Goal: Transaction & Acquisition: Purchase product/service

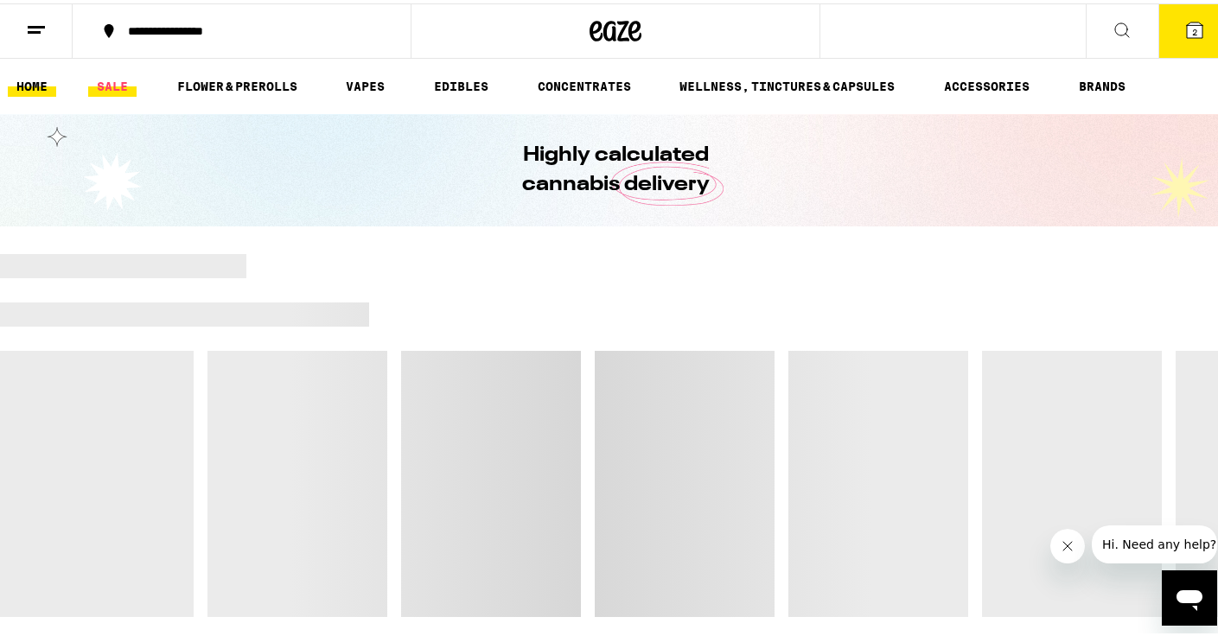
click at [111, 90] on link "SALE" at bounding box center [112, 83] width 48 height 21
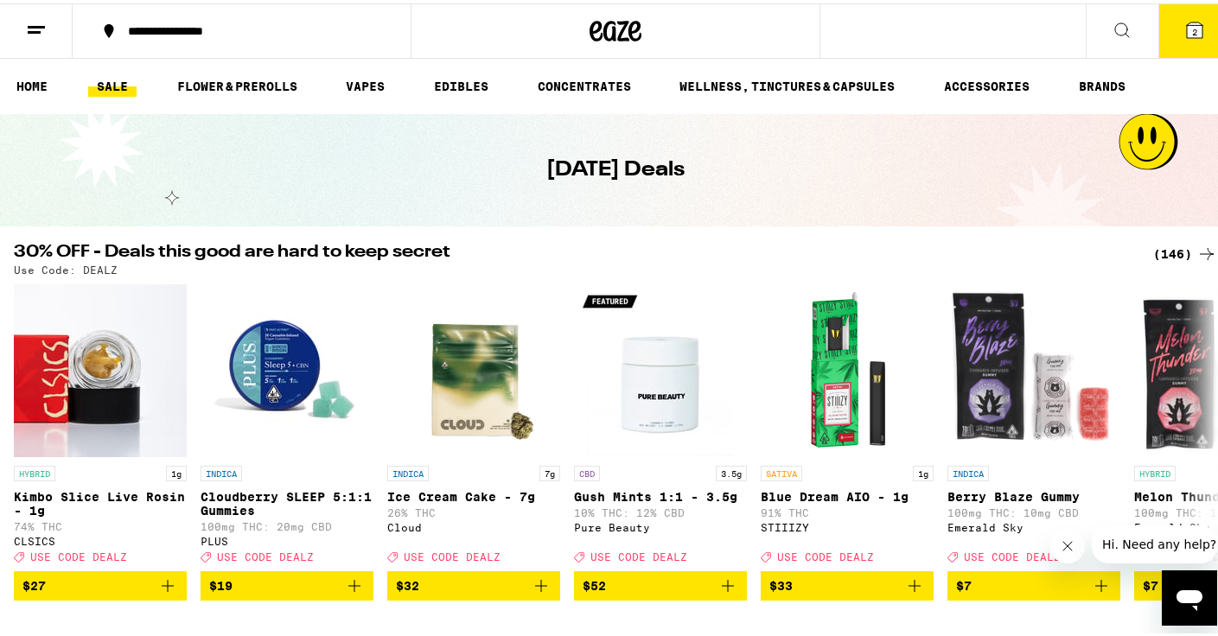
click at [1167, 252] on div "(146)" at bounding box center [1185, 250] width 64 height 21
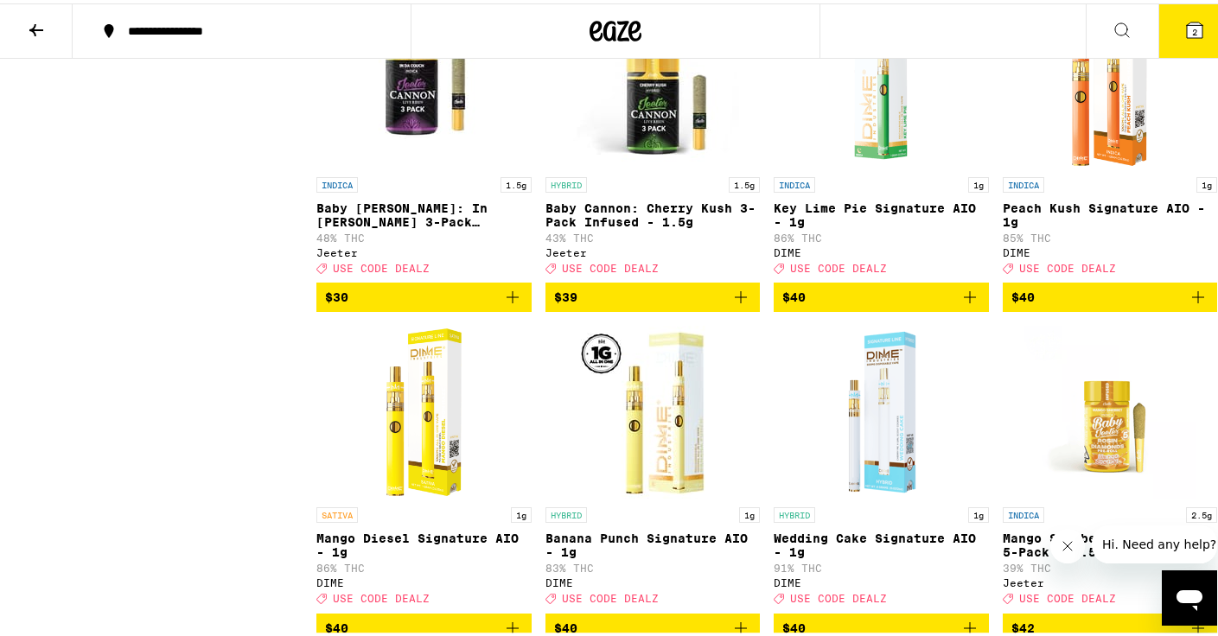
scroll to position [10048, 0]
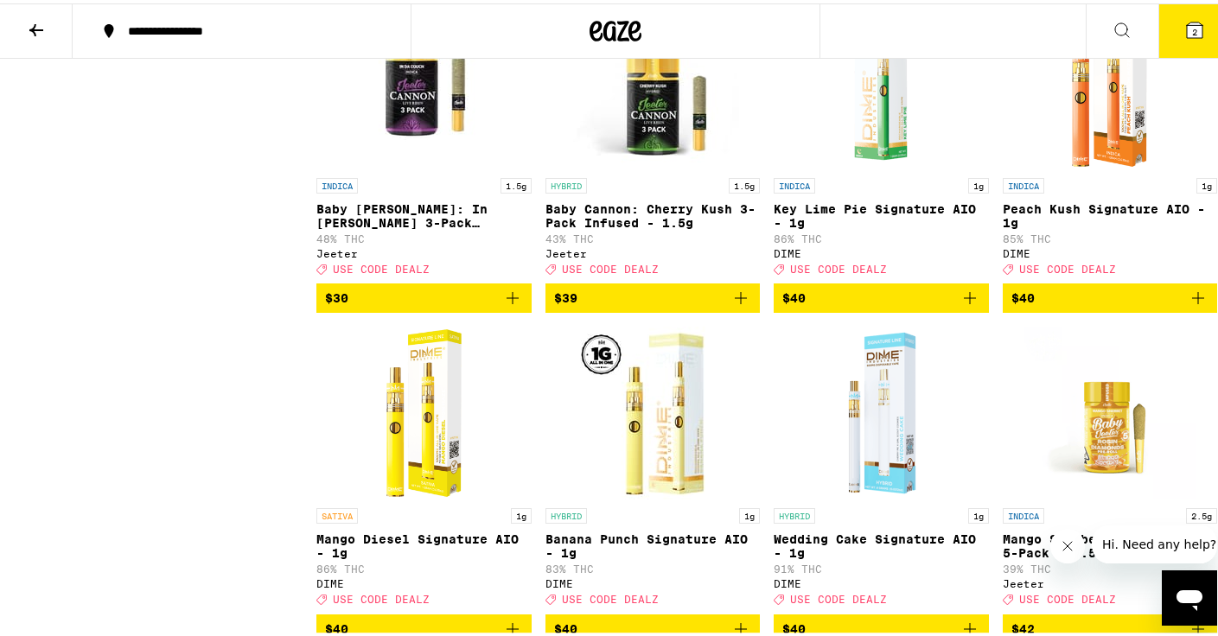
click at [511, 305] on icon "Add to bag" at bounding box center [512, 294] width 21 height 21
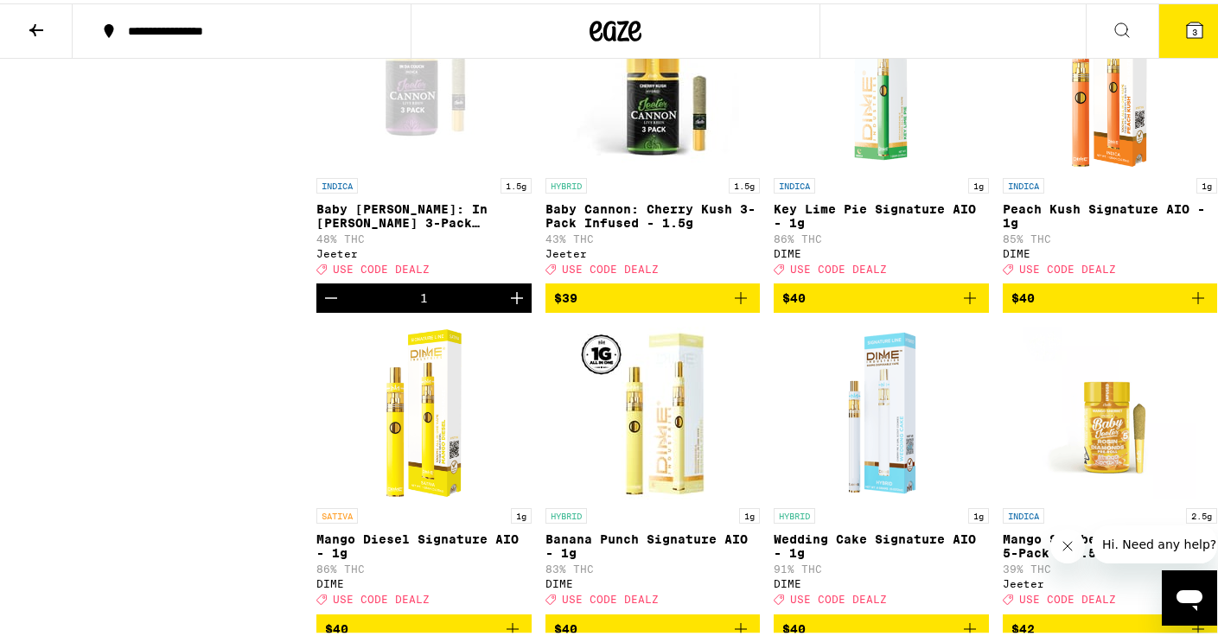
click at [1187, 20] on icon at bounding box center [1195, 27] width 16 height 16
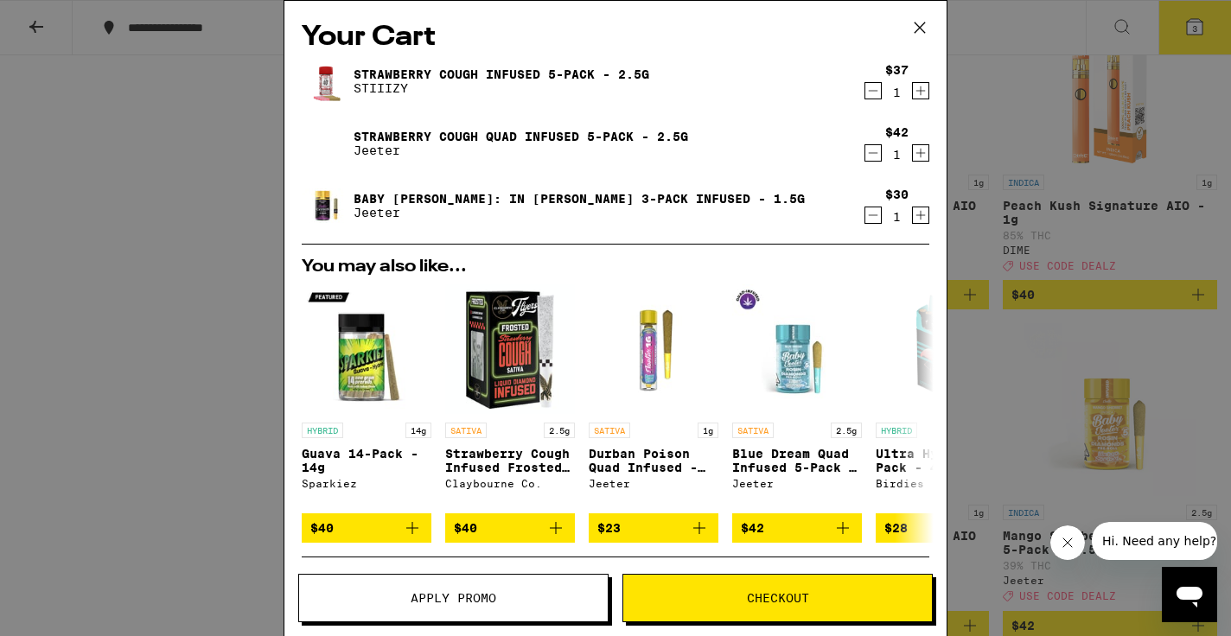
click at [865, 156] on icon "Decrement" at bounding box center [873, 153] width 16 height 21
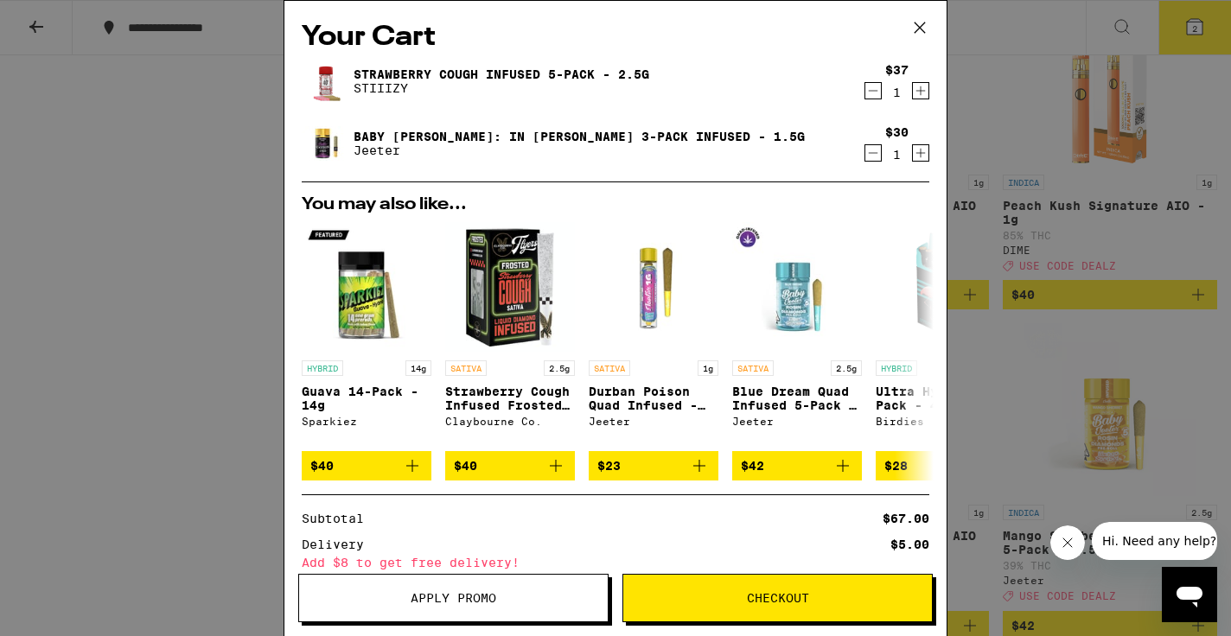
click at [911, 22] on icon at bounding box center [920, 28] width 26 height 26
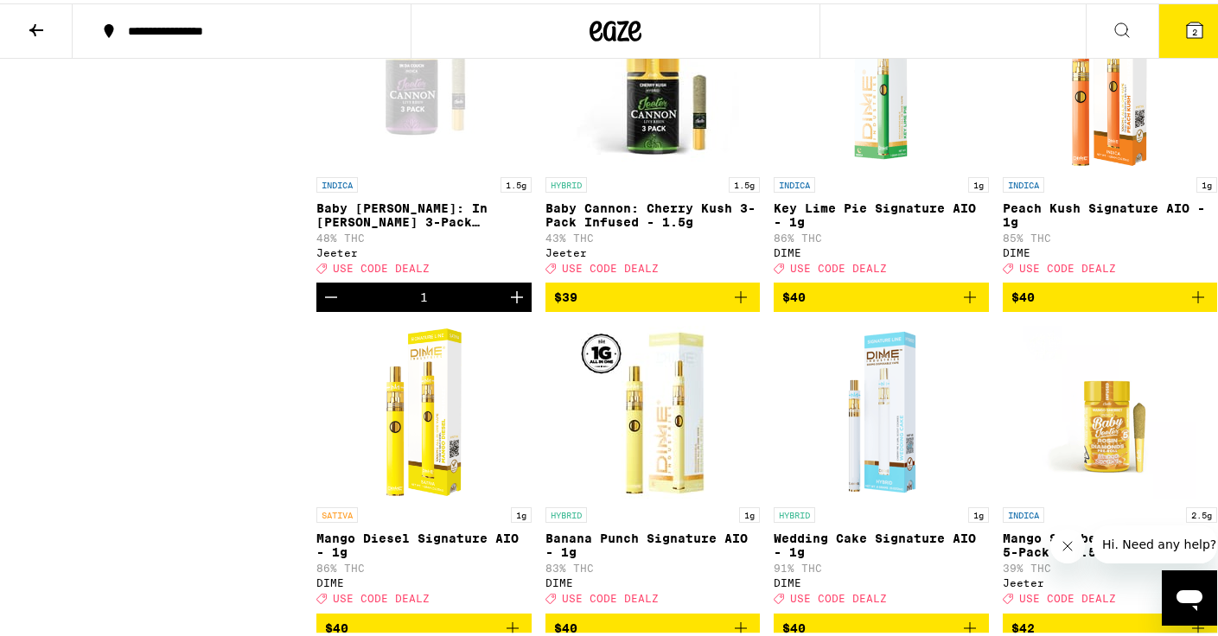
scroll to position [10038, 0]
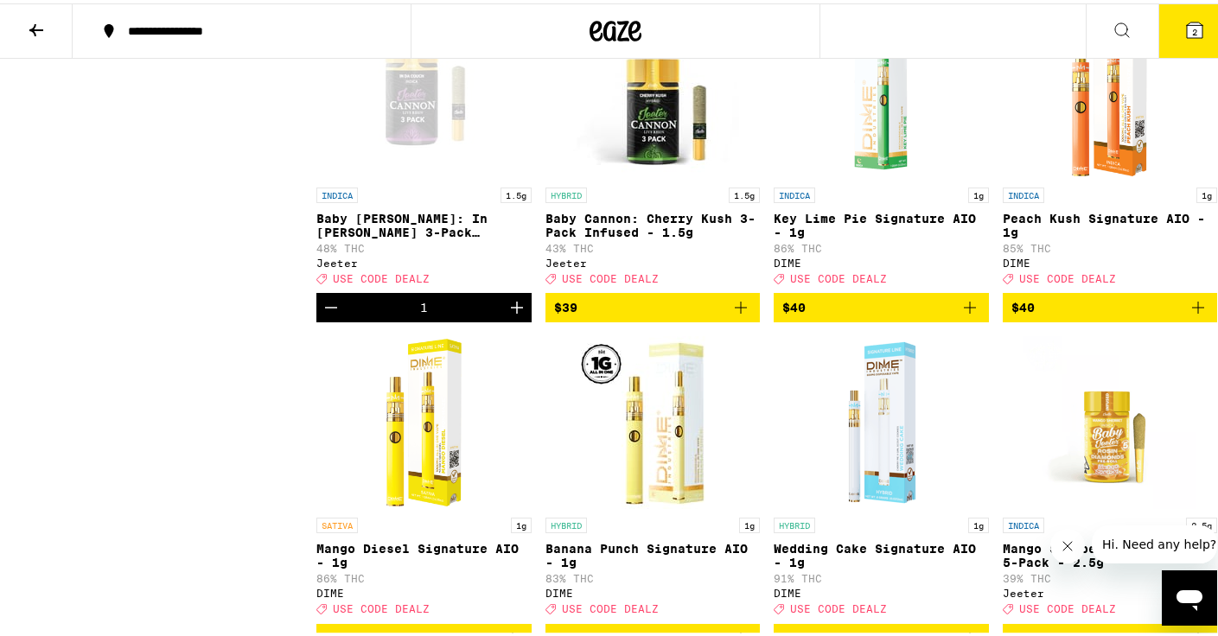
click at [341, 315] on icon "Decrement" at bounding box center [331, 304] width 21 height 21
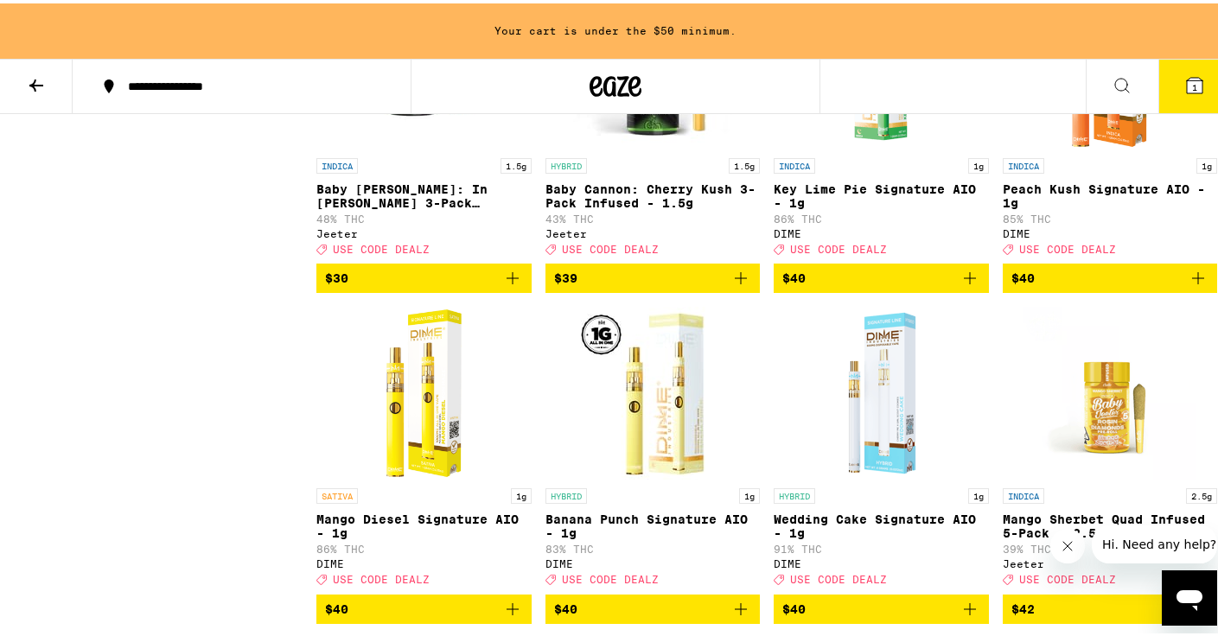
scroll to position [10125, 0]
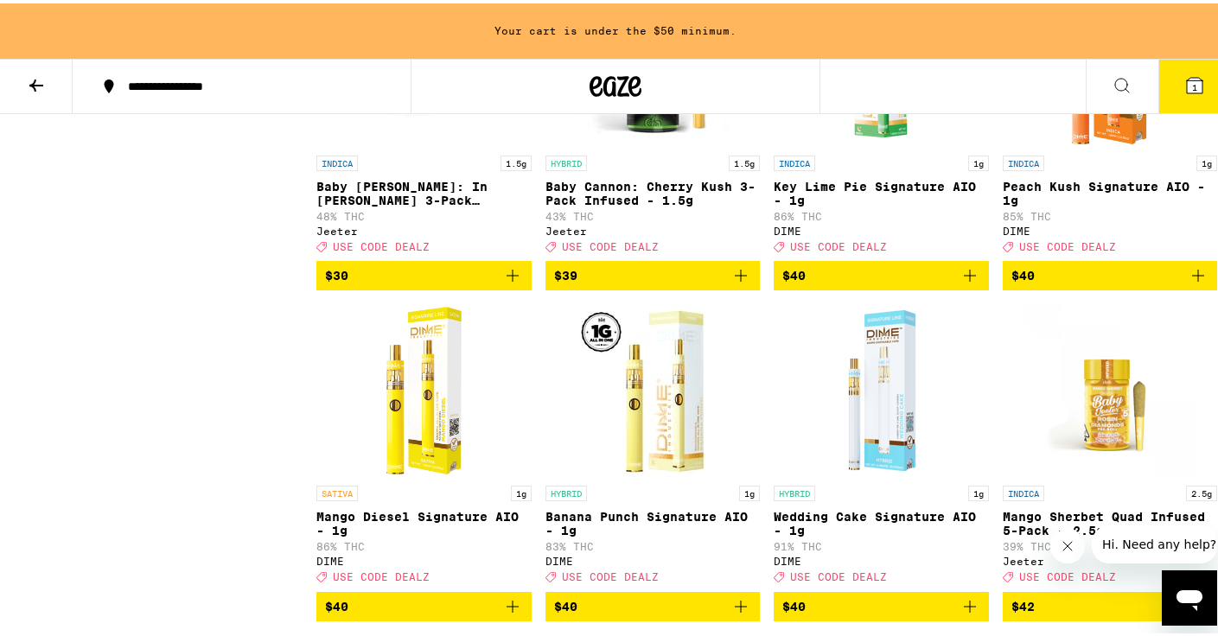
click at [508, 283] on icon "Add to bag" at bounding box center [512, 272] width 21 height 21
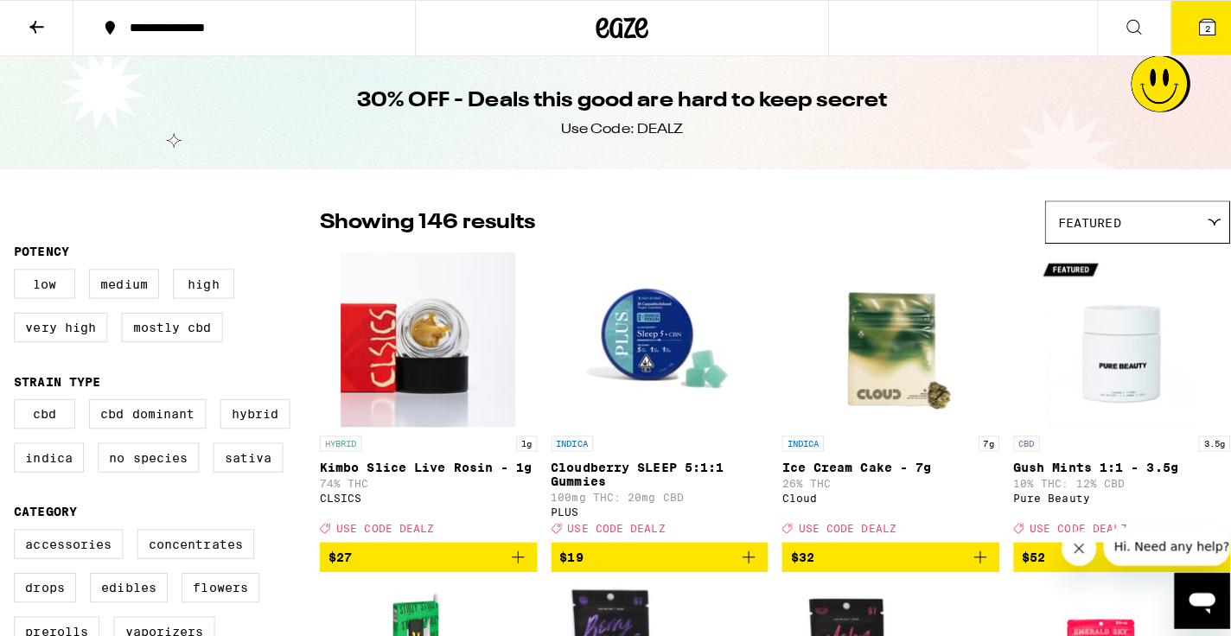
scroll to position [1, 0]
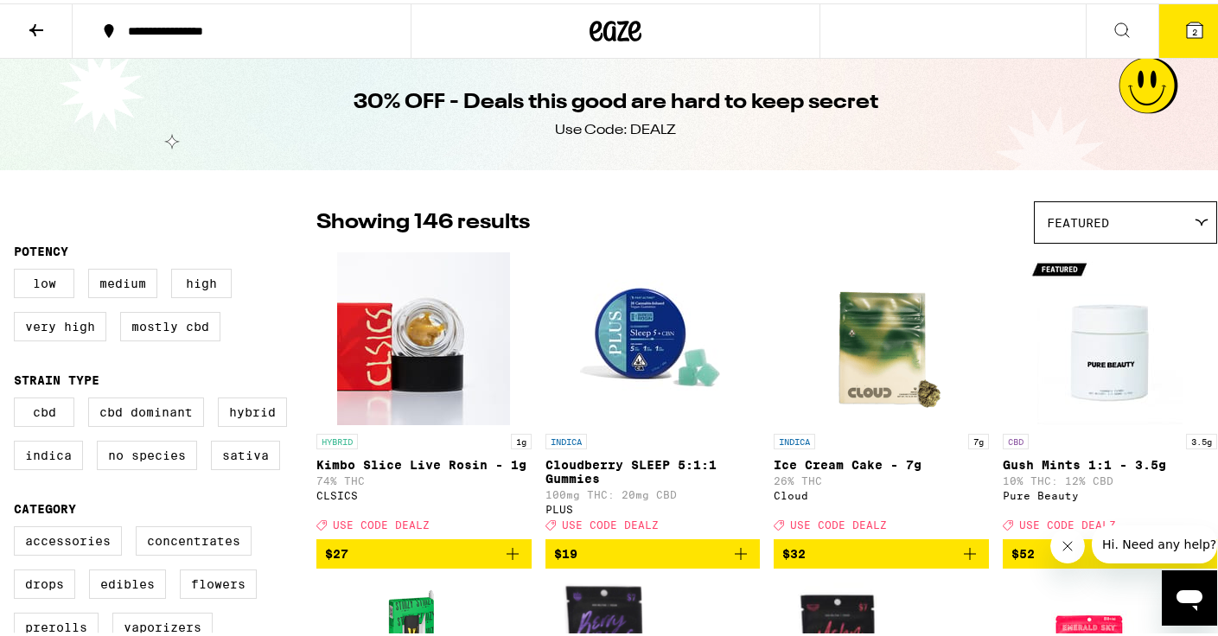
click at [1187, 24] on icon at bounding box center [1195, 27] width 16 height 16
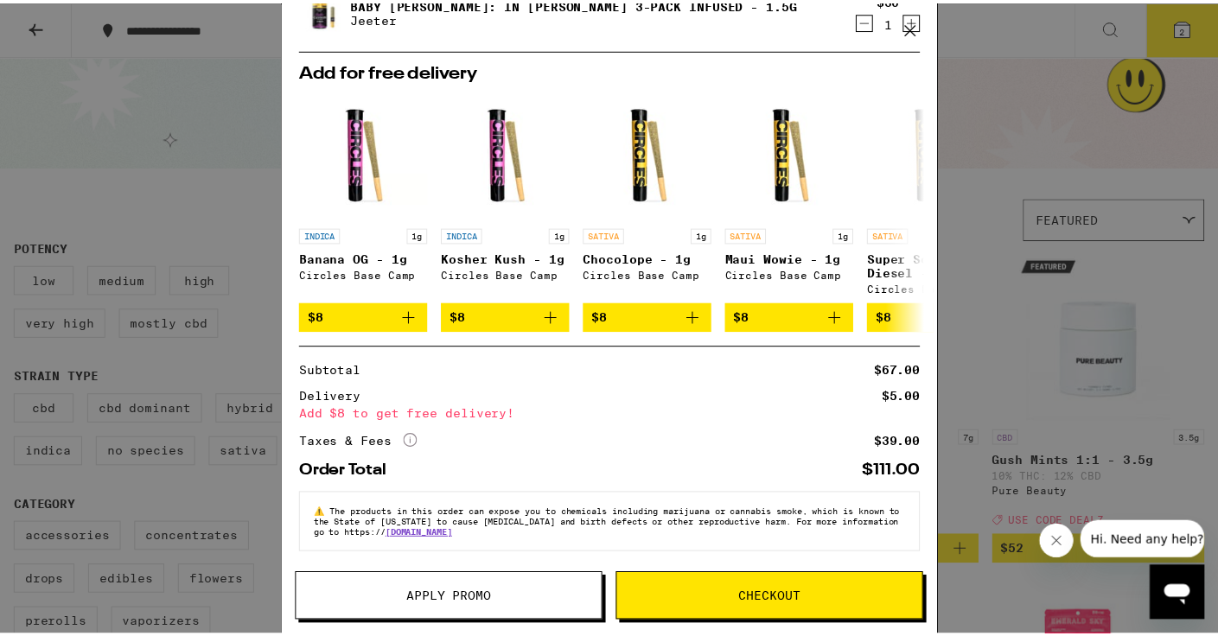
scroll to position [144, 0]
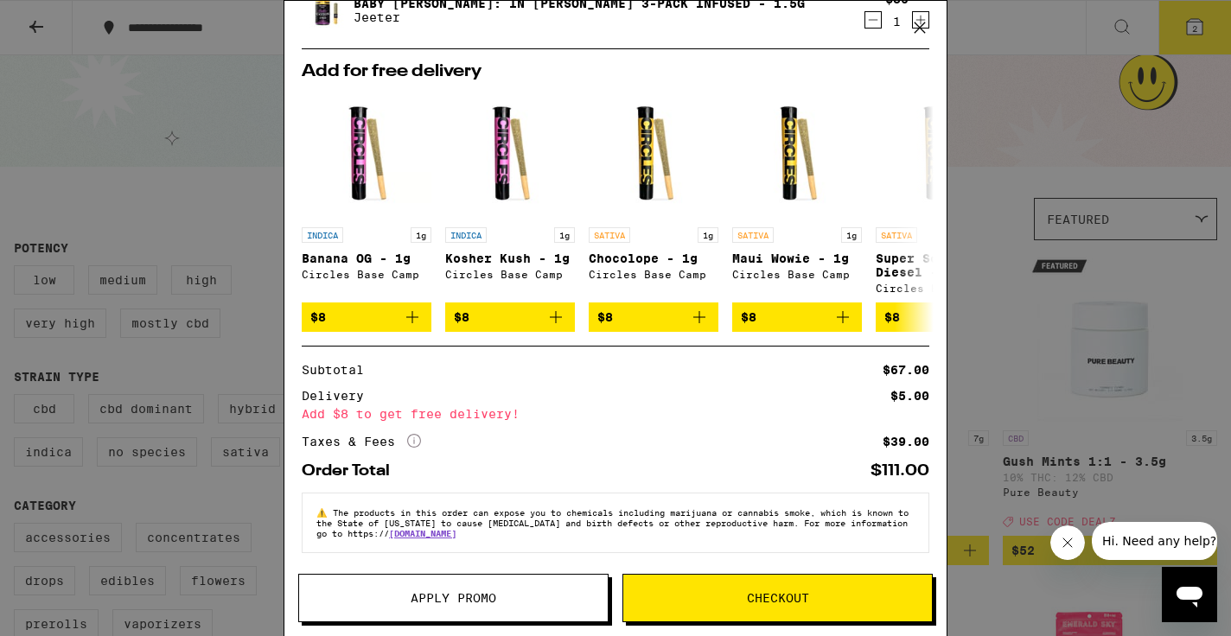
click at [918, 22] on icon at bounding box center [920, 28] width 26 height 26
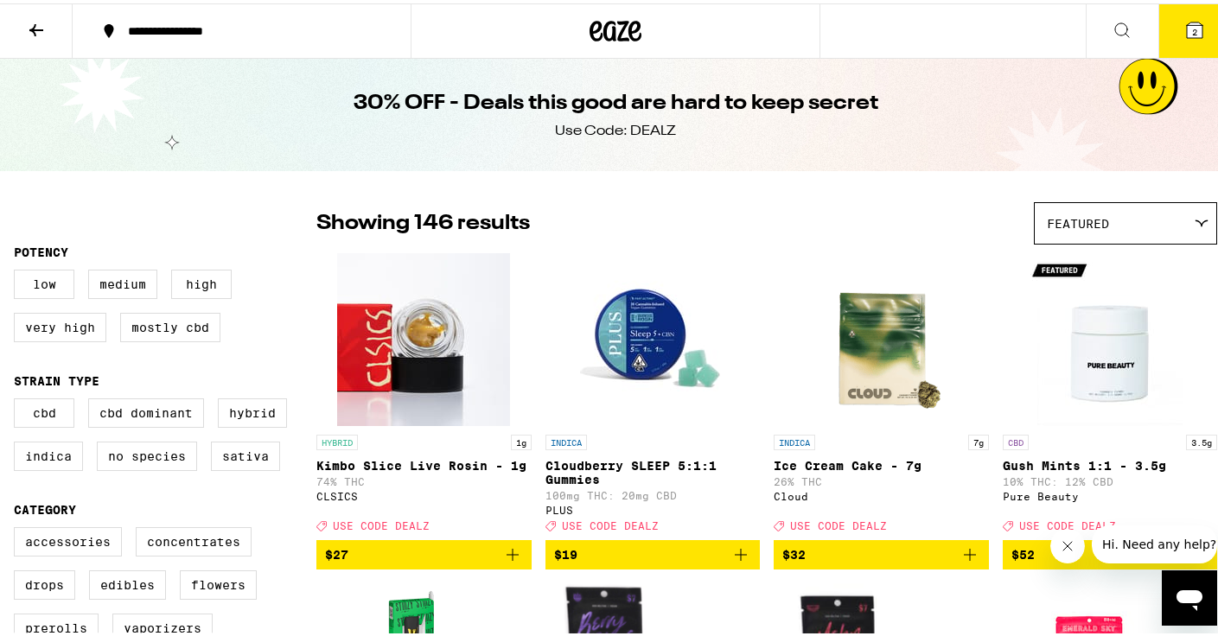
click at [403, 528] on span "USE CODE DEALZ" at bounding box center [381, 522] width 97 height 11
click at [402, 528] on span "USE CODE DEALZ" at bounding box center [381, 522] width 97 height 11
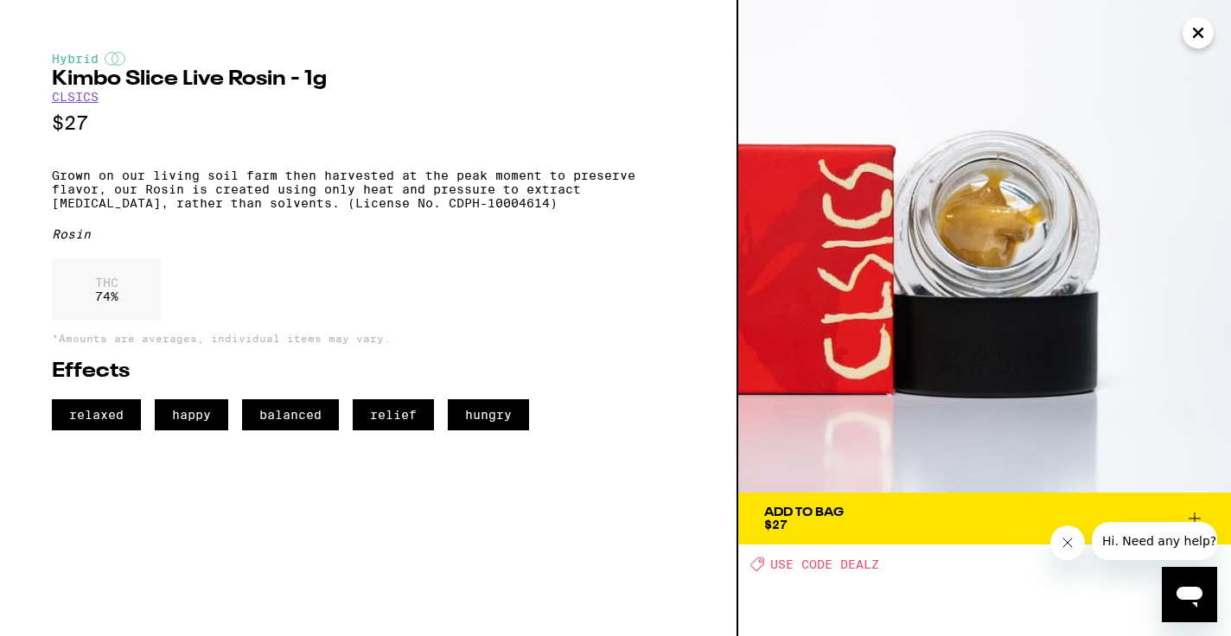
click at [1194, 37] on icon "Close" at bounding box center [1198, 33] width 9 height 9
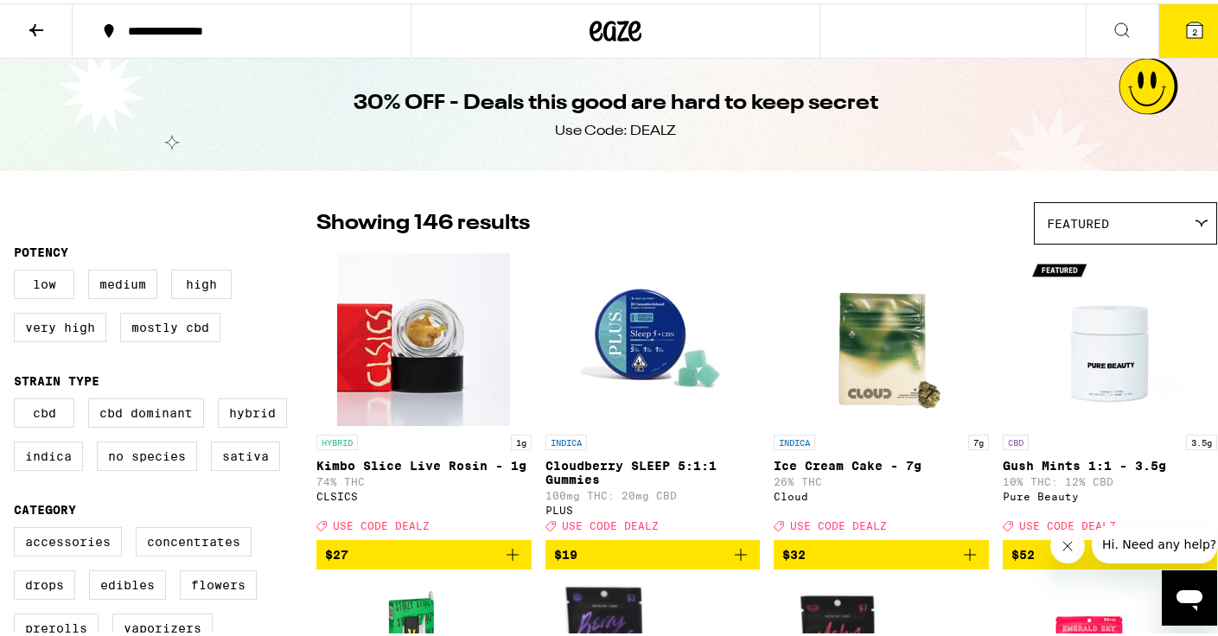
click at [1161, 37] on button "2" at bounding box center [1195, 28] width 73 height 54
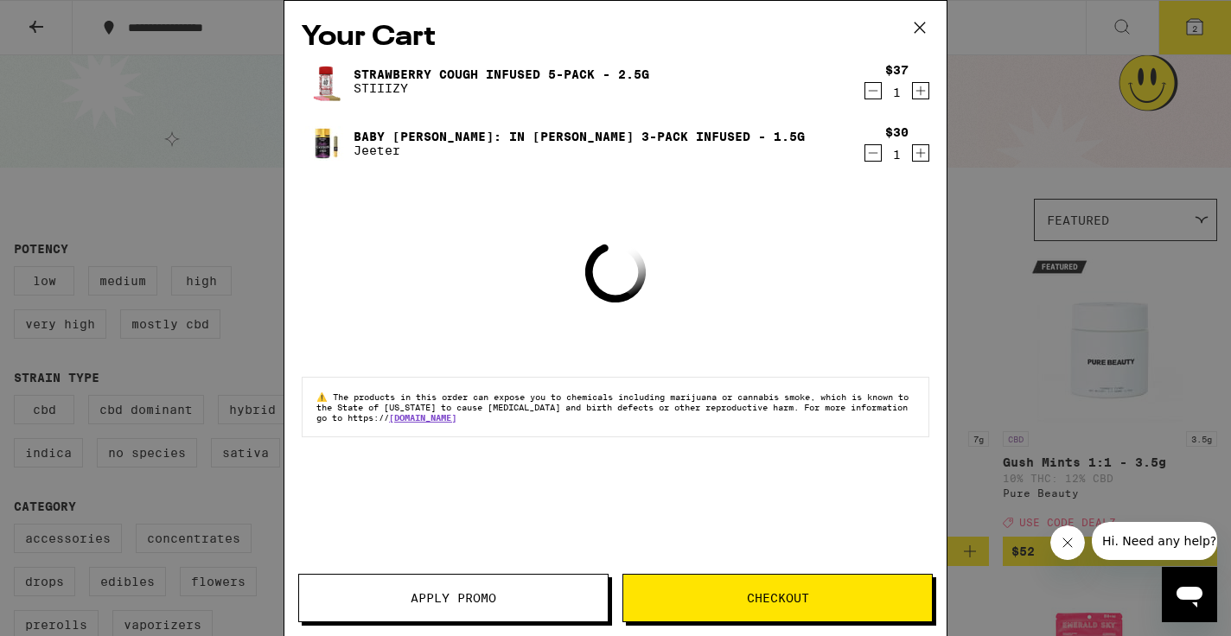
click at [459, 597] on span "Apply Promo" at bounding box center [454, 598] width 86 height 12
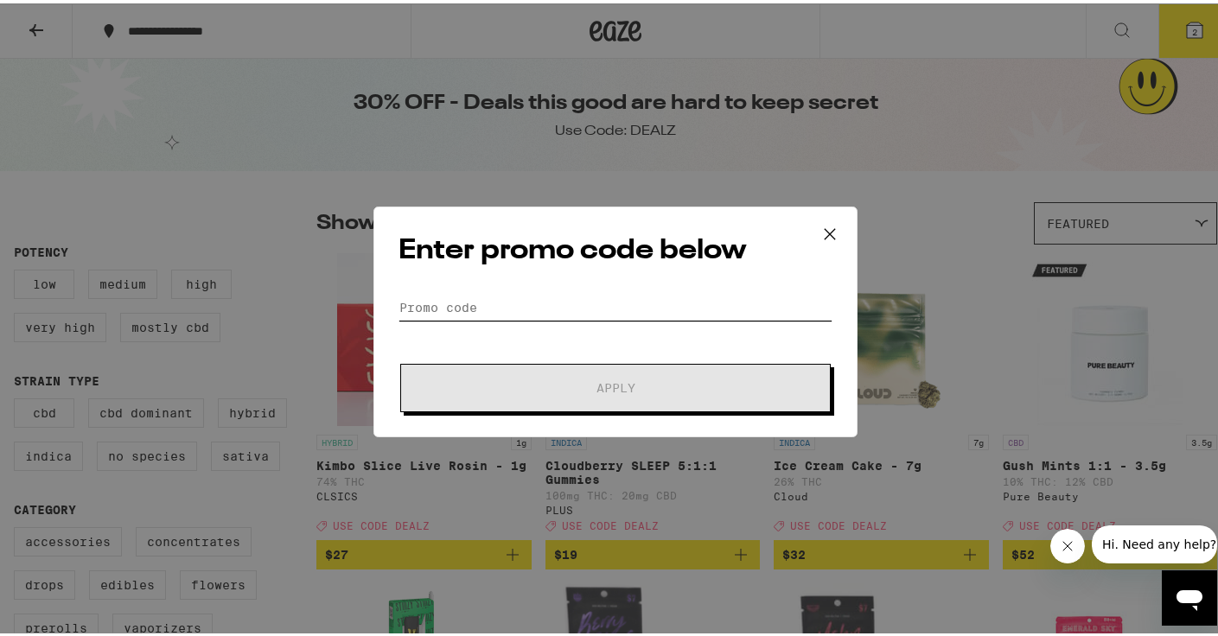
click at [482, 306] on input "Promo Code" at bounding box center [616, 304] width 434 height 26
type input "F"
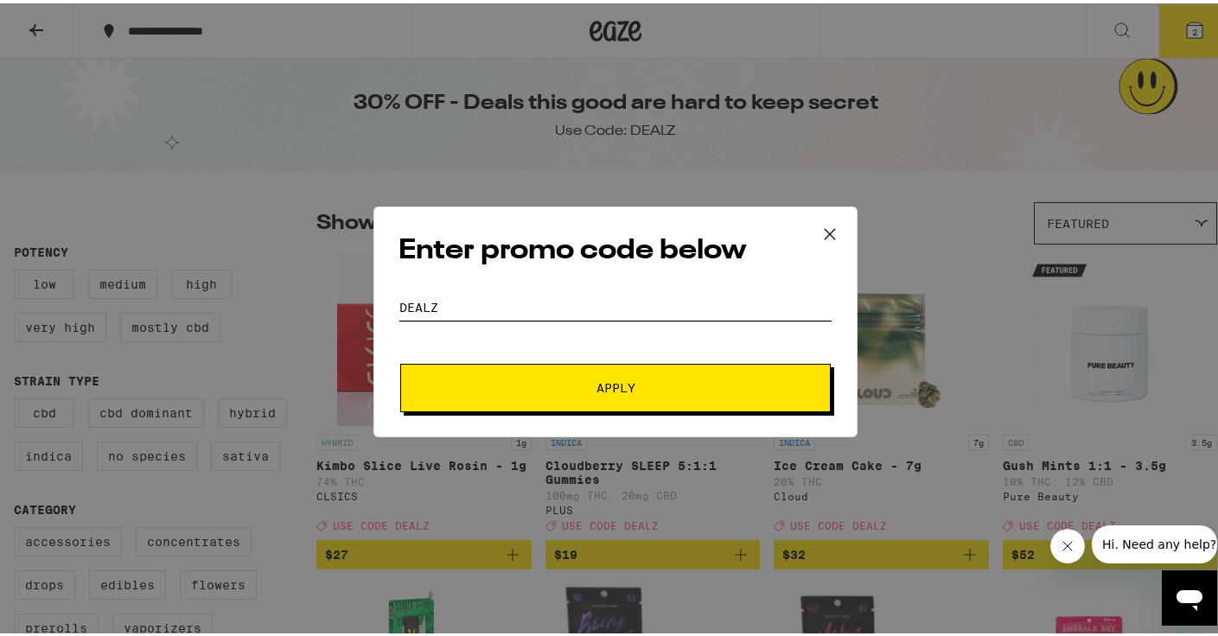
type input "Dealz"
click at [609, 384] on button "Apply" at bounding box center [615, 385] width 431 height 48
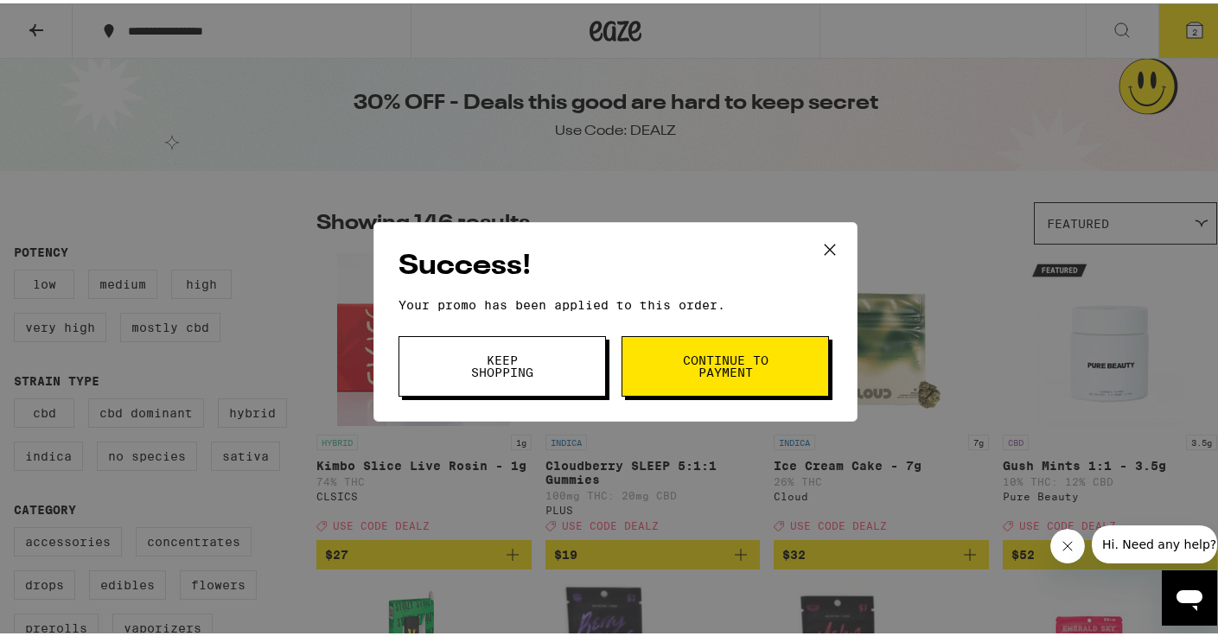
click at [655, 370] on button "Continue to payment" at bounding box center [726, 363] width 208 height 61
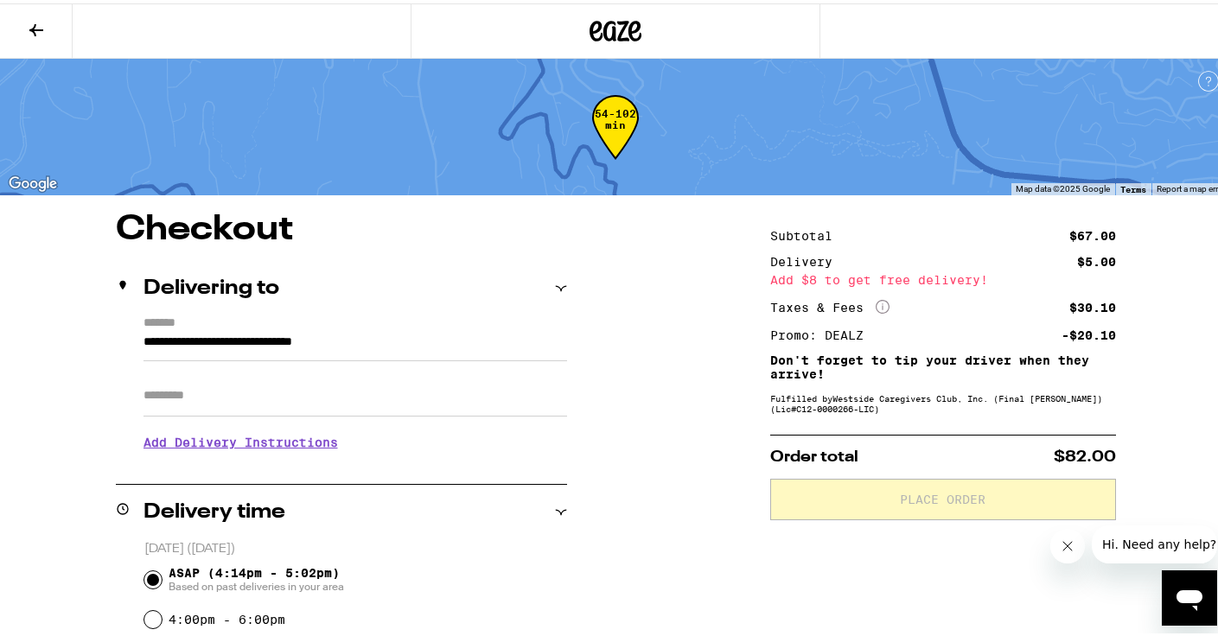
click at [34, 20] on icon at bounding box center [36, 26] width 21 height 21
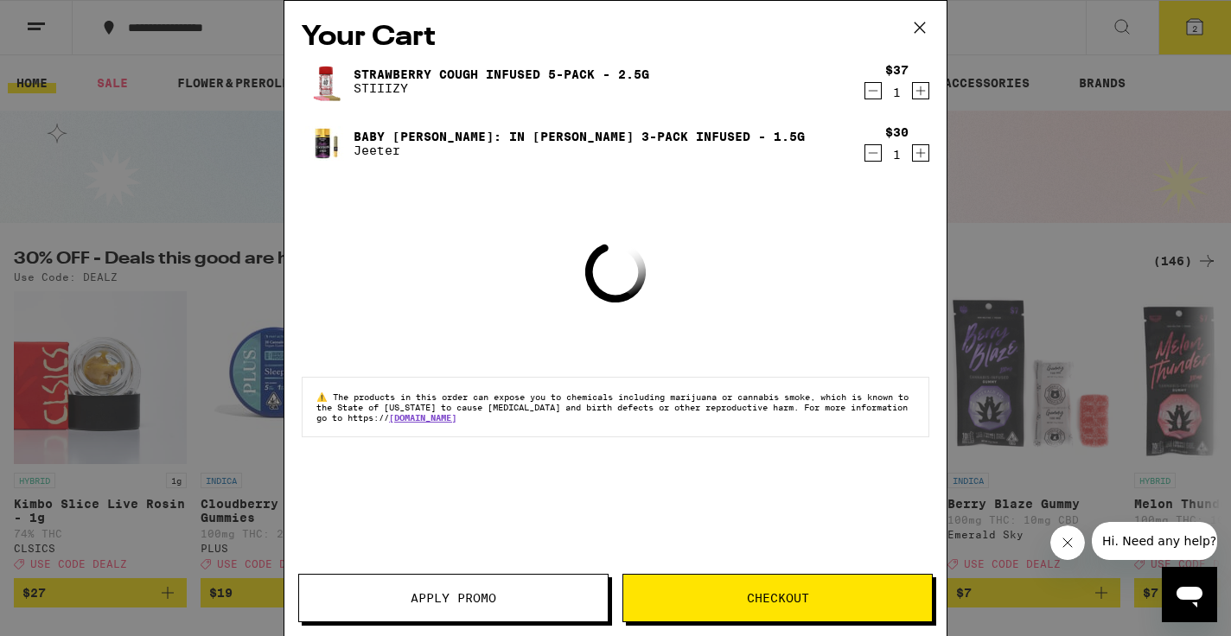
click at [915, 30] on icon at bounding box center [920, 28] width 26 height 26
click at [920, 25] on icon at bounding box center [920, 28] width 26 height 26
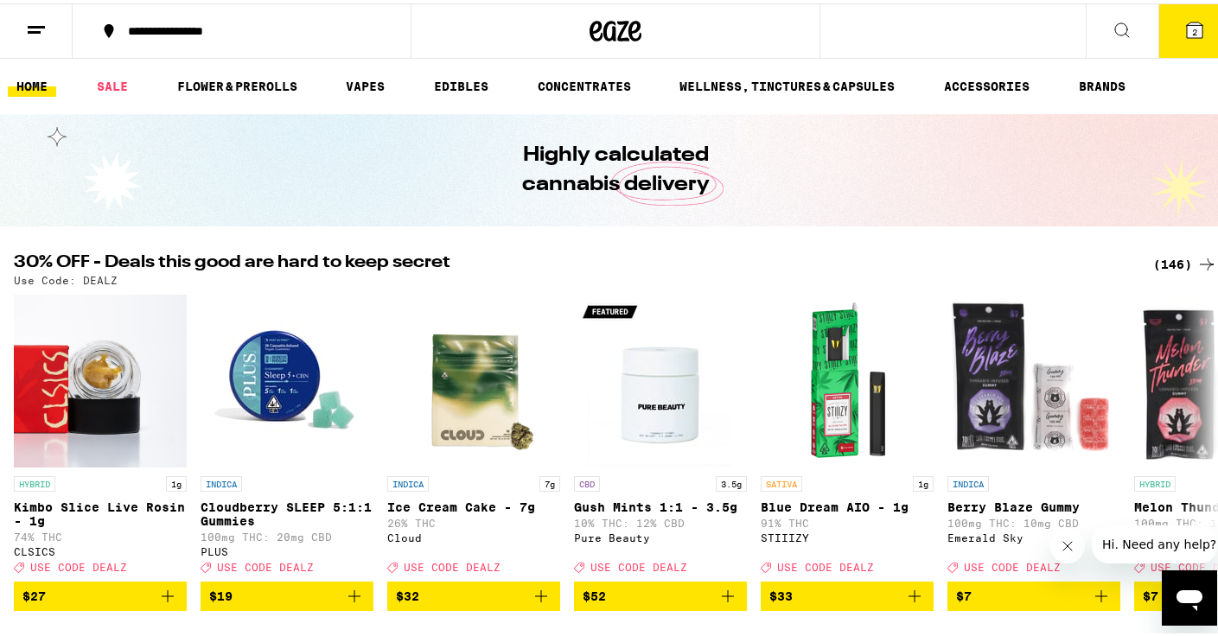
click at [1171, 265] on div "Your Cart Strawberry Cough Infused 5-Pack - 2.5g STIIIZY $37 1 Baby [PERSON_NAM…" at bounding box center [615, 318] width 1231 height 636
click at [1166, 260] on div "(146)" at bounding box center [1185, 261] width 64 height 21
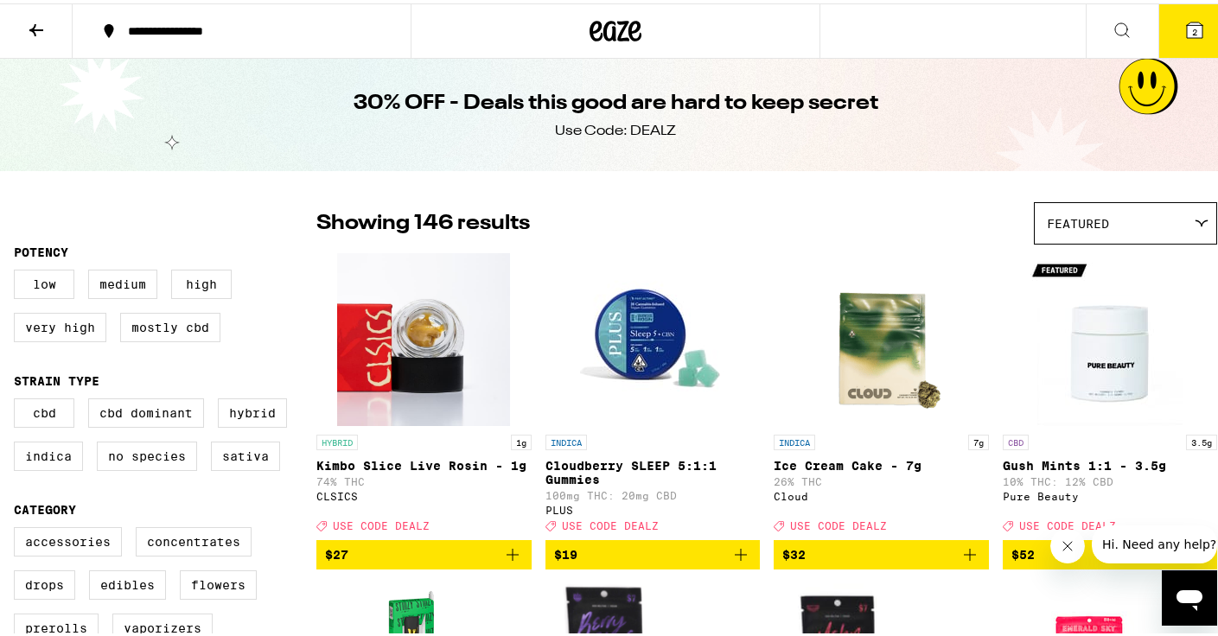
click at [45, 27] on icon at bounding box center [36, 26] width 21 height 21
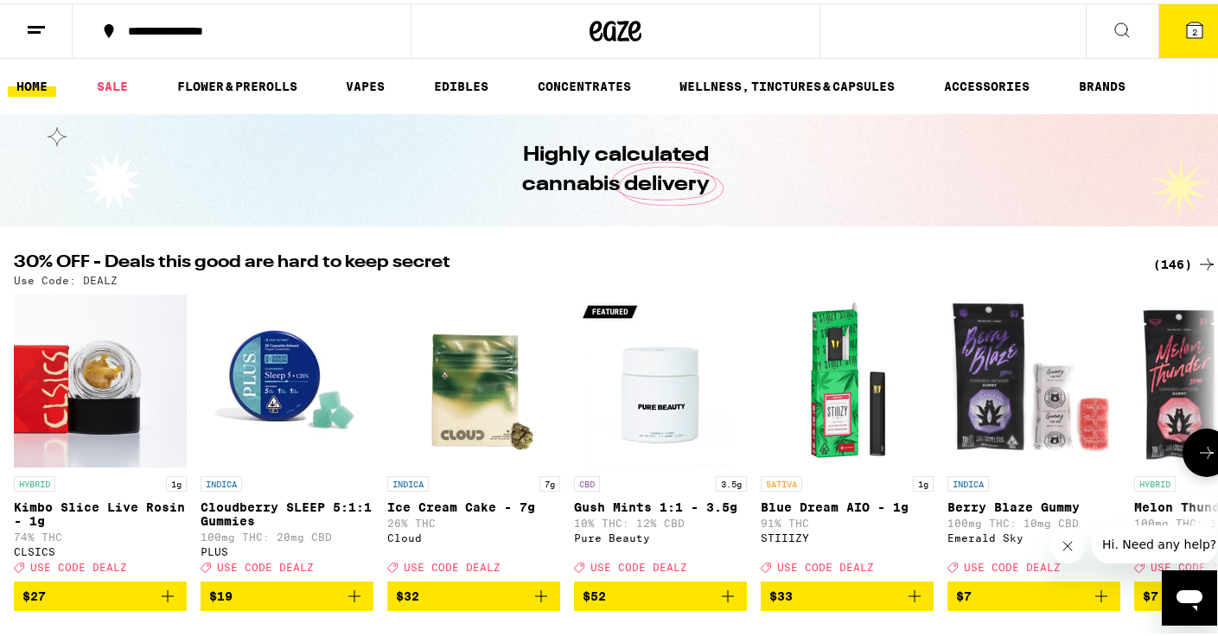
scroll to position [3, 0]
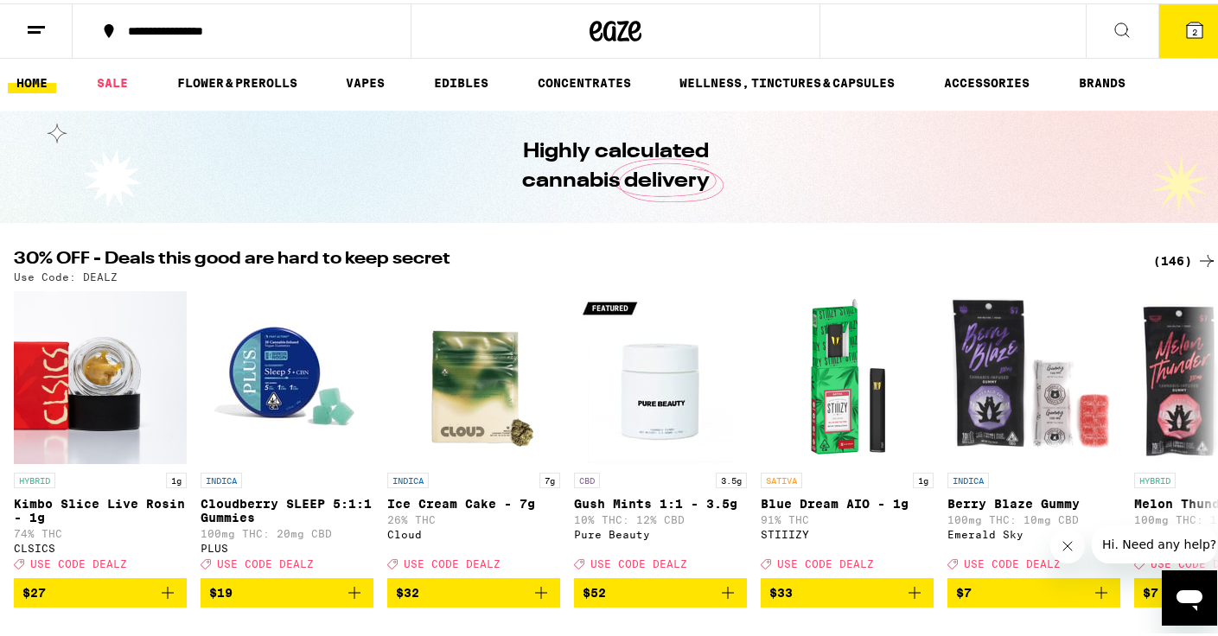
click at [275, 62] on ul "HOME SALE FLOWER & PREROLLS VAPES EDIBLES CONCENTRATES WELLNESS, TINCTURES & CA…" at bounding box center [615, 79] width 1231 height 55
click at [276, 66] on ul "HOME SALE FLOWER & PREROLLS VAPES EDIBLES CONCENTRATES WELLNESS, TINCTURES & CA…" at bounding box center [615, 79] width 1231 height 55
click at [268, 89] on link "FLOWER & PREROLLS" at bounding box center [237, 79] width 137 height 21
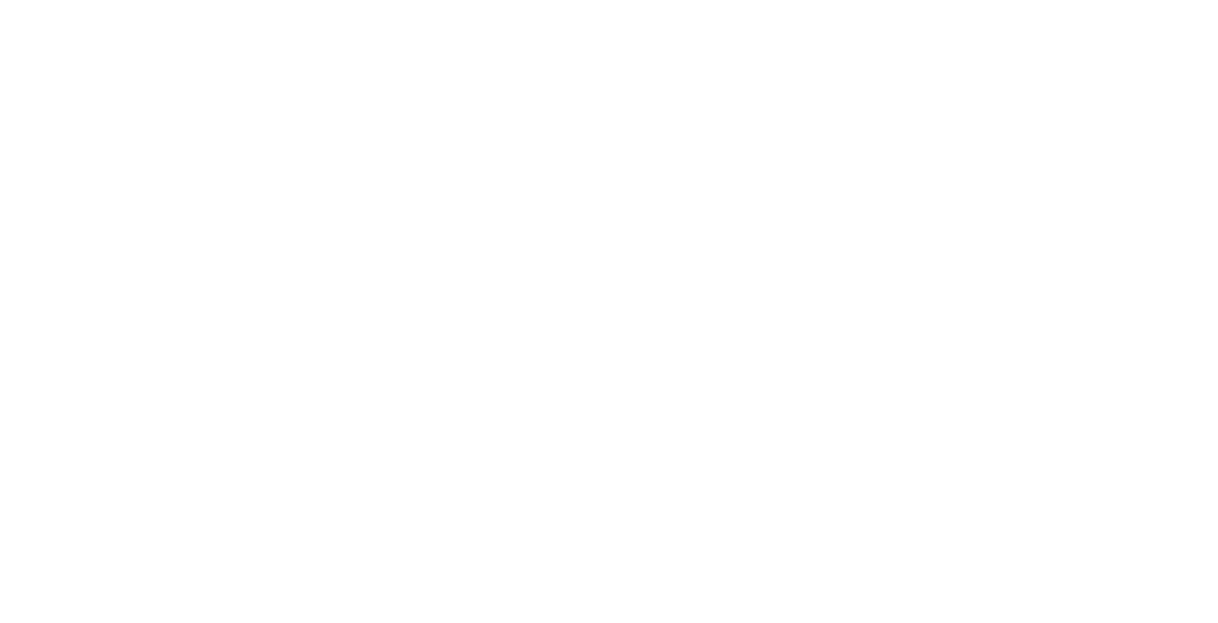
scroll to position [907, 0]
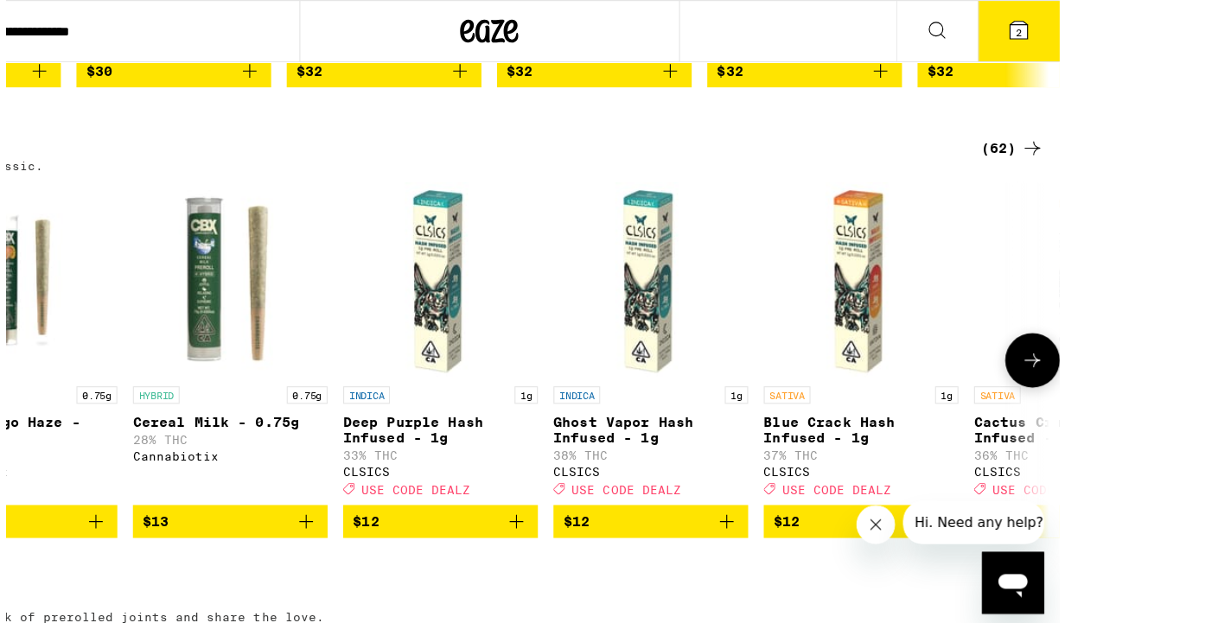
click at [590, 474] on icon "Add to bag" at bounding box center [600, 463] width 21 height 21
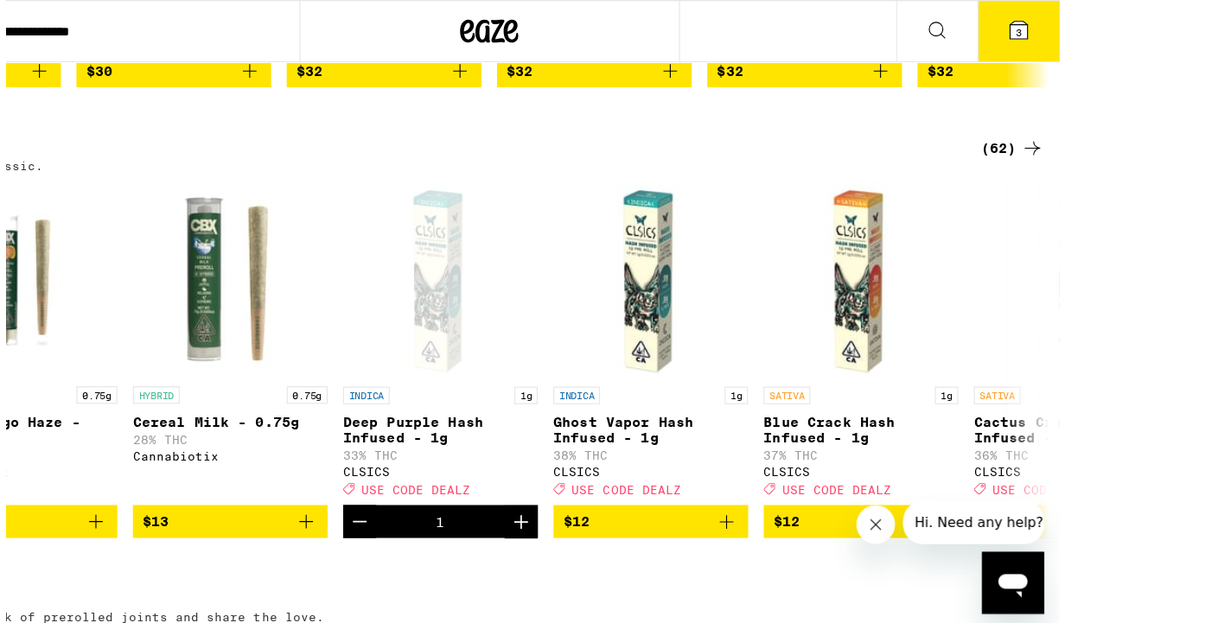
click at [1038, 21] on icon at bounding box center [1046, 27] width 16 height 16
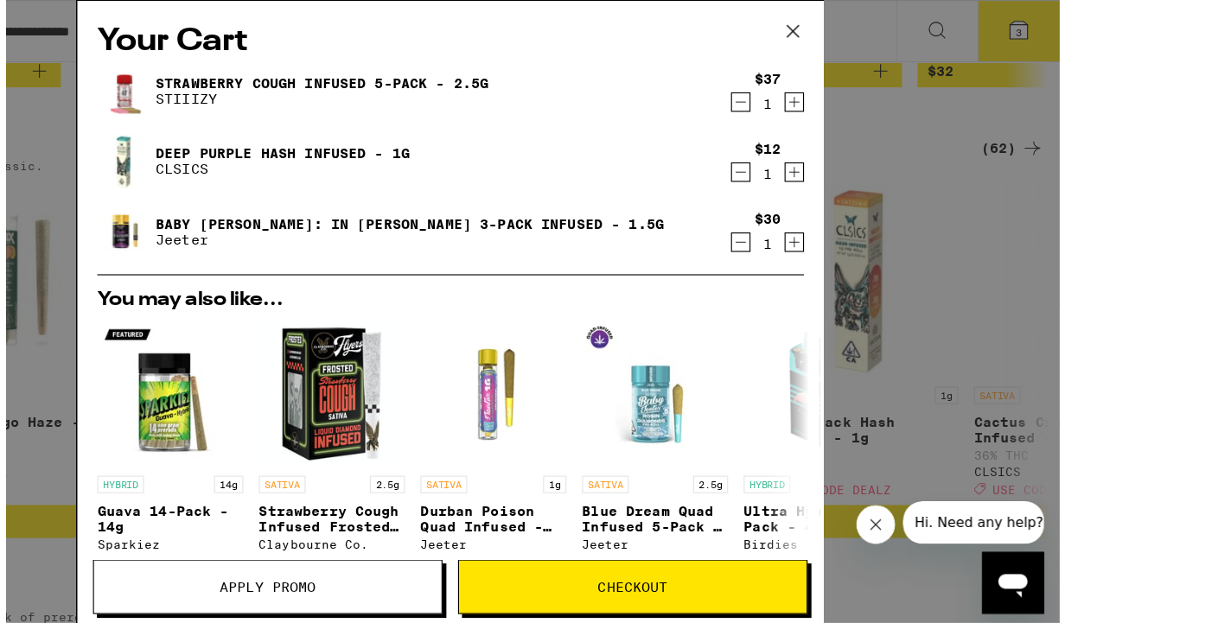
click at [833, 25] on icon at bounding box center [846, 28] width 26 height 26
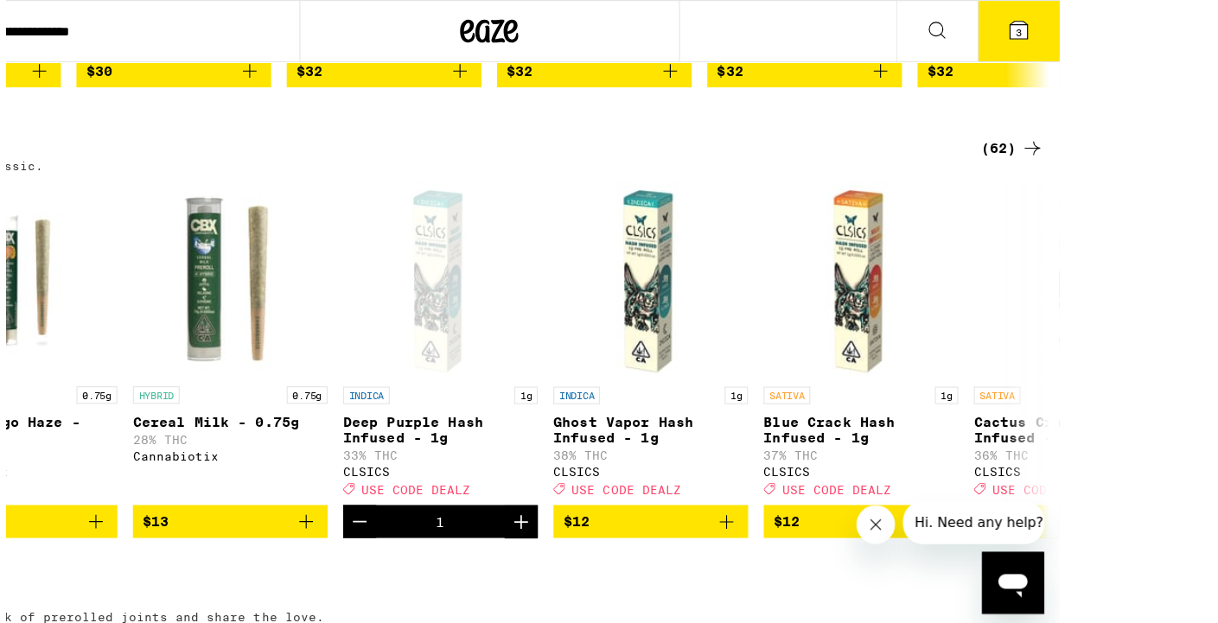
click at [1044, 23] on span "3" at bounding box center [1046, 28] width 5 height 10
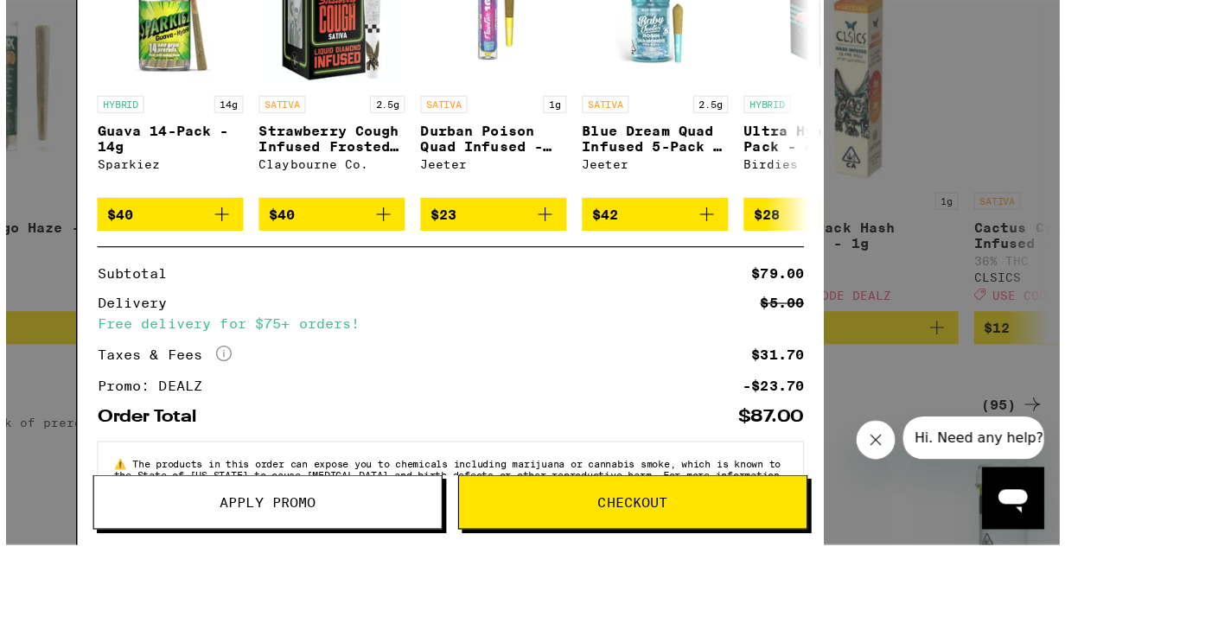
scroll to position [1025, 0]
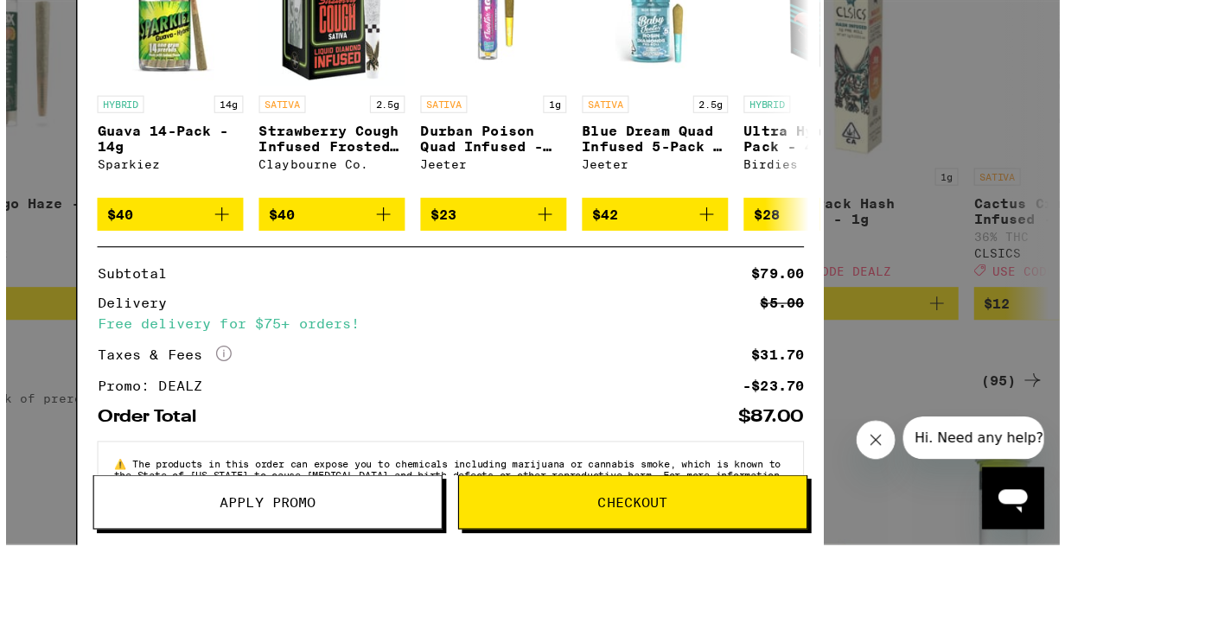
click at [373, 515] on span "Apply Promo" at bounding box center [379, 521] width 309 height 12
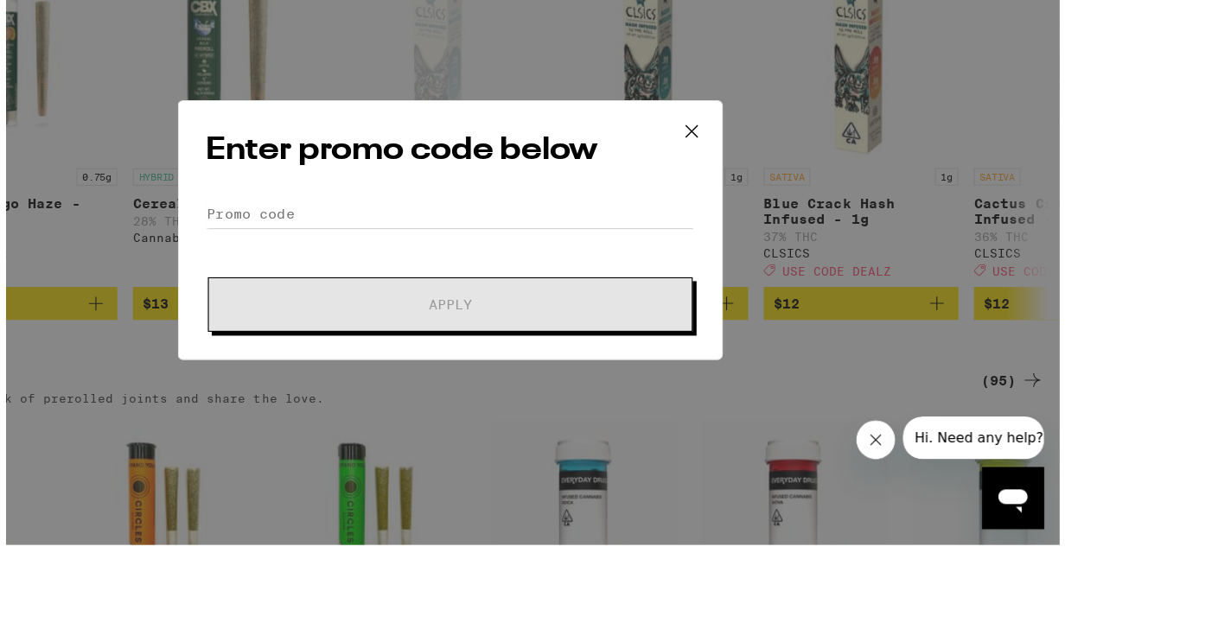
click at [743, 179] on icon at bounding box center [756, 192] width 26 height 26
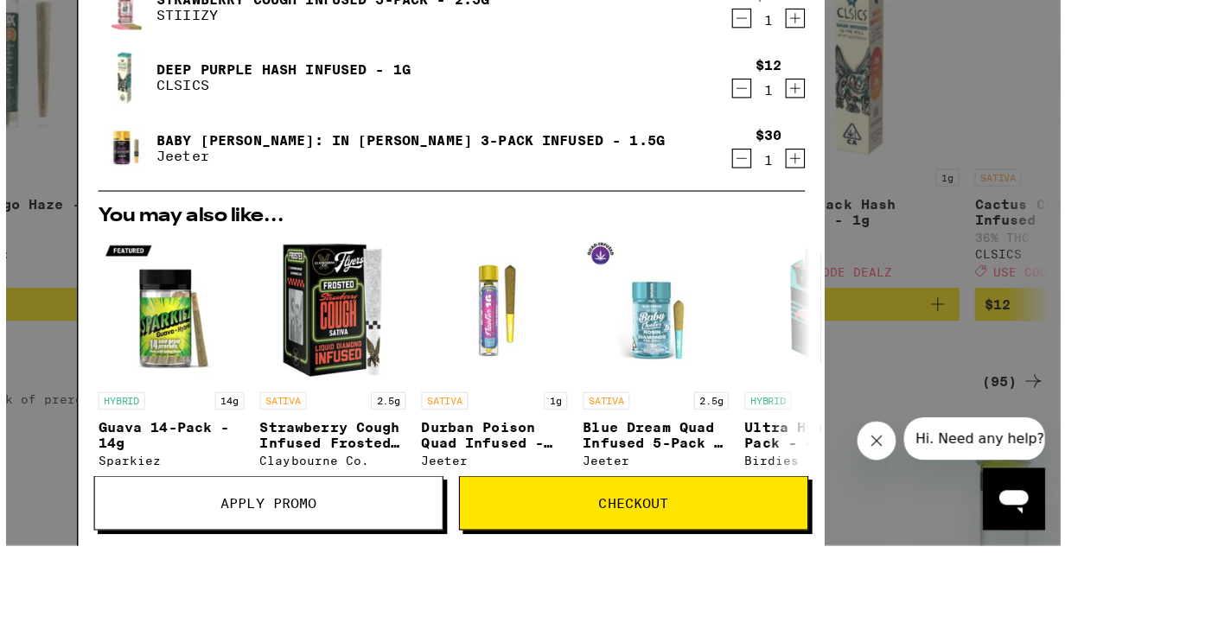
click at [791, 205] on icon "Decrement" at bounding box center [799, 215] width 16 height 21
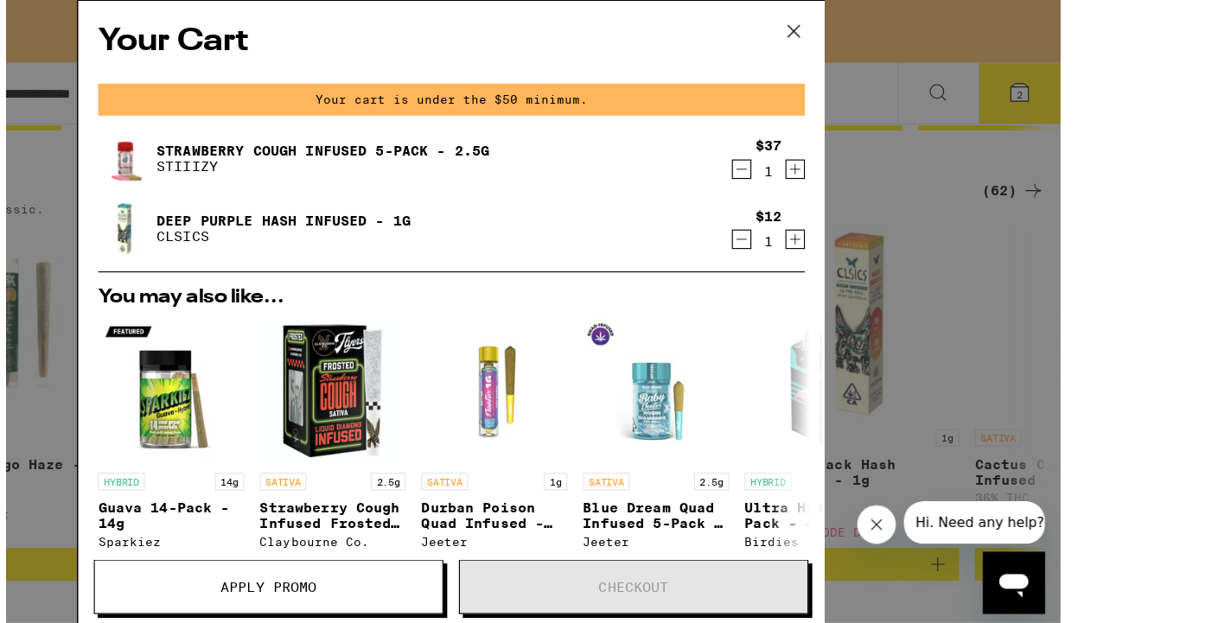
scroll to position [902, 0]
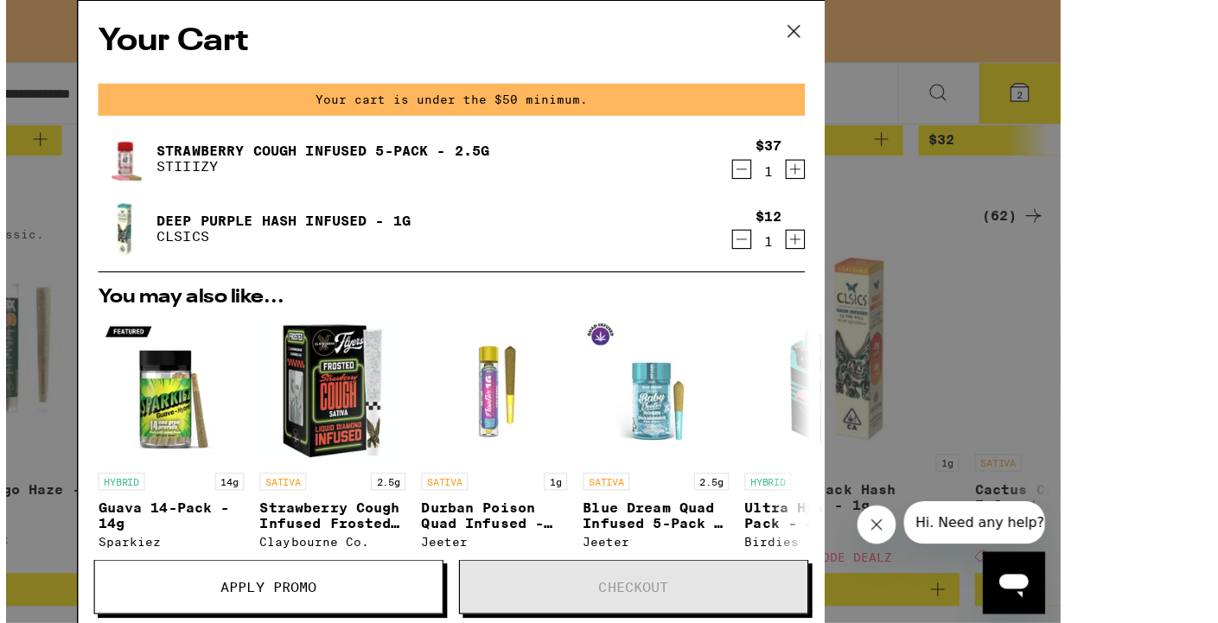
click at [840, 29] on icon at bounding box center [845, 27] width 10 height 10
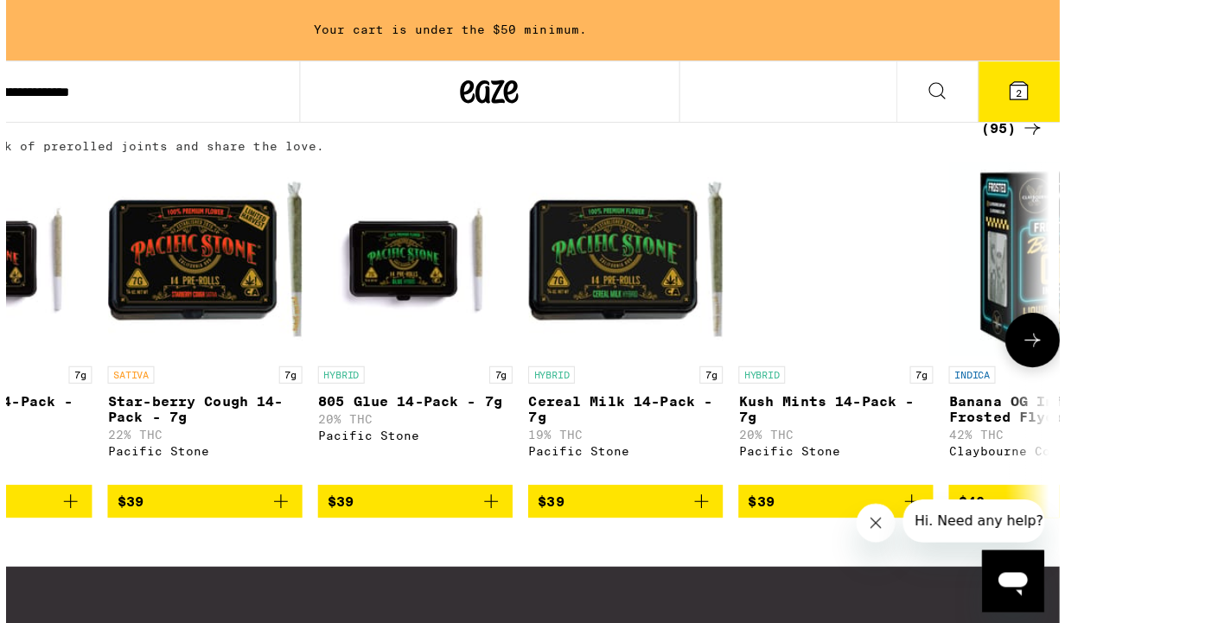
scroll to position [0, 10003]
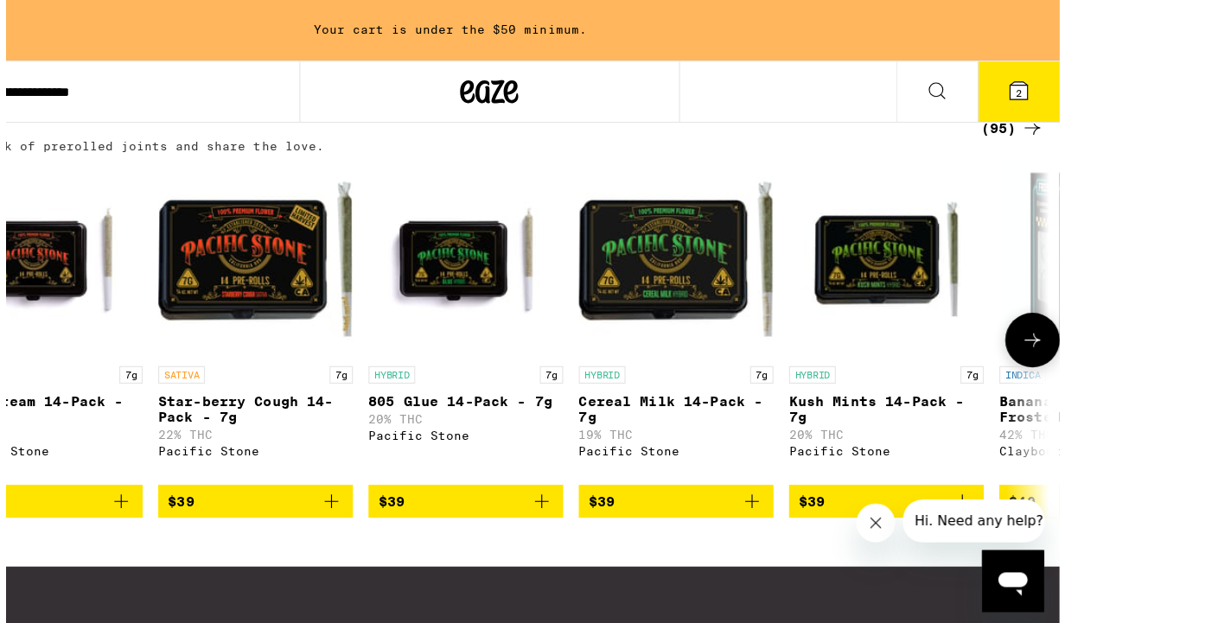
click at [986, 457] on icon "Add to bag" at bounding box center [996, 447] width 21 height 21
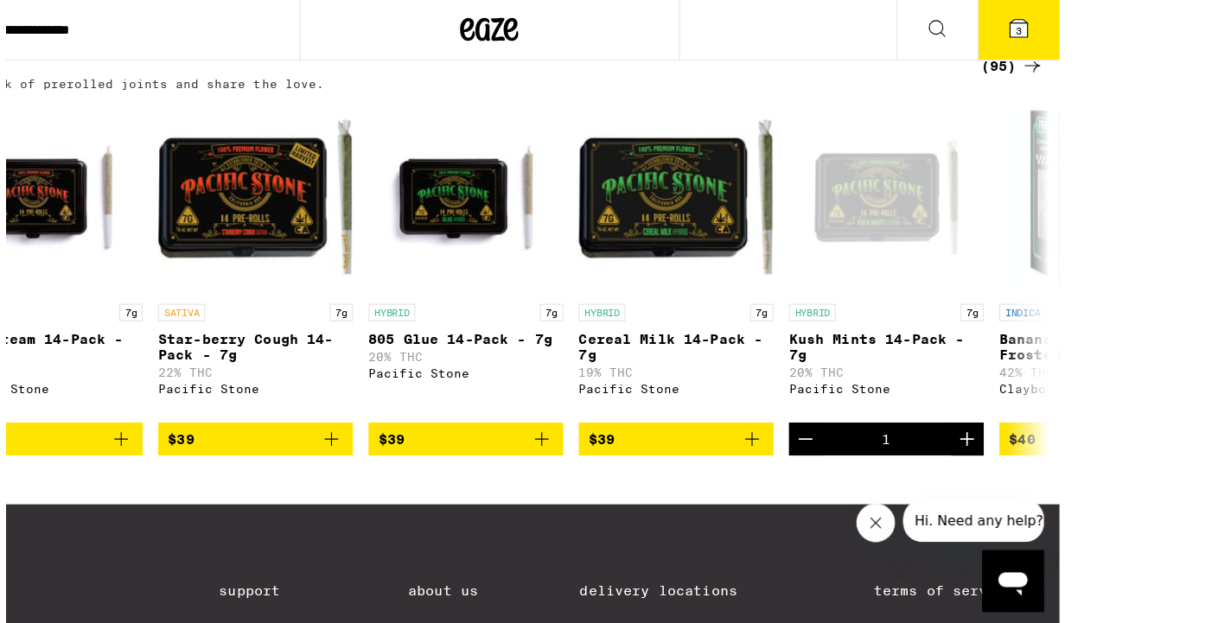
click at [1044, 23] on icon at bounding box center [1046, 26] width 21 height 21
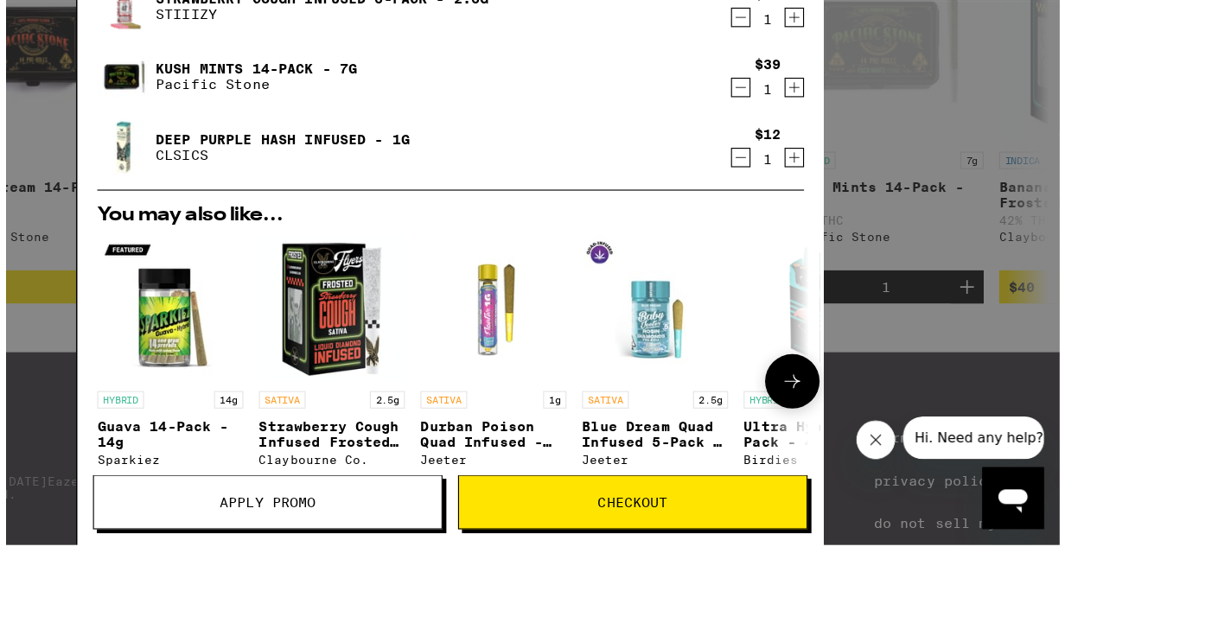
scroll to position [1, 0]
click at [364, 515] on span "Apply Promo" at bounding box center [379, 521] width 309 height 12
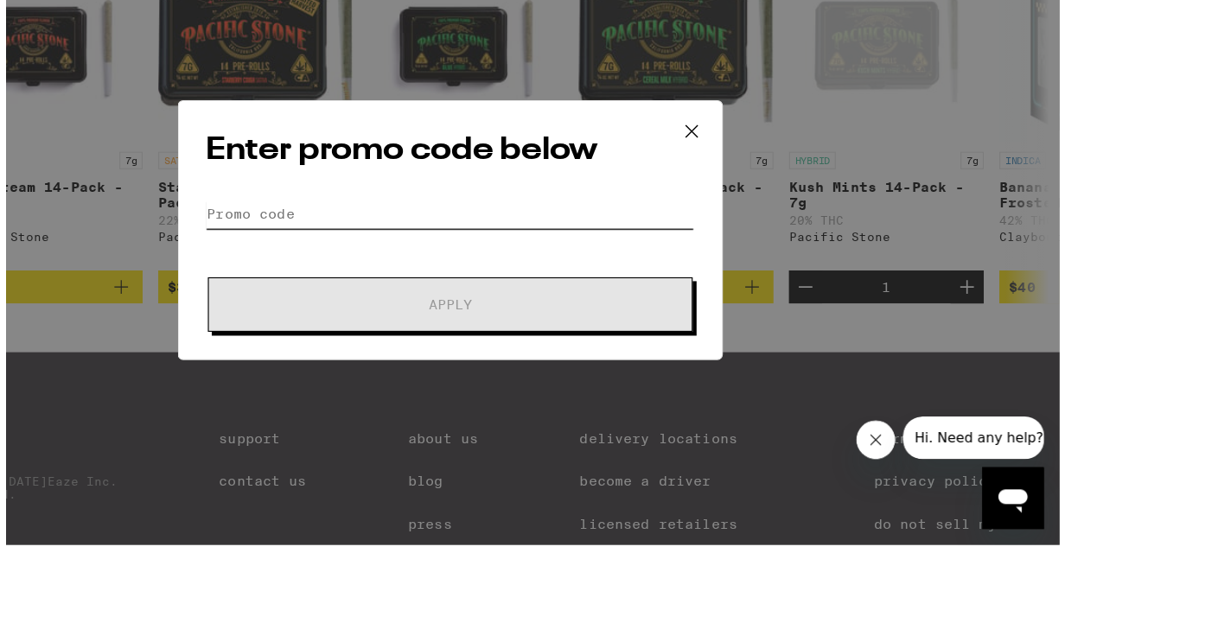
click at [324, 252] on input "Promo Code" at bounding box center [541, 265] width 434 height 26
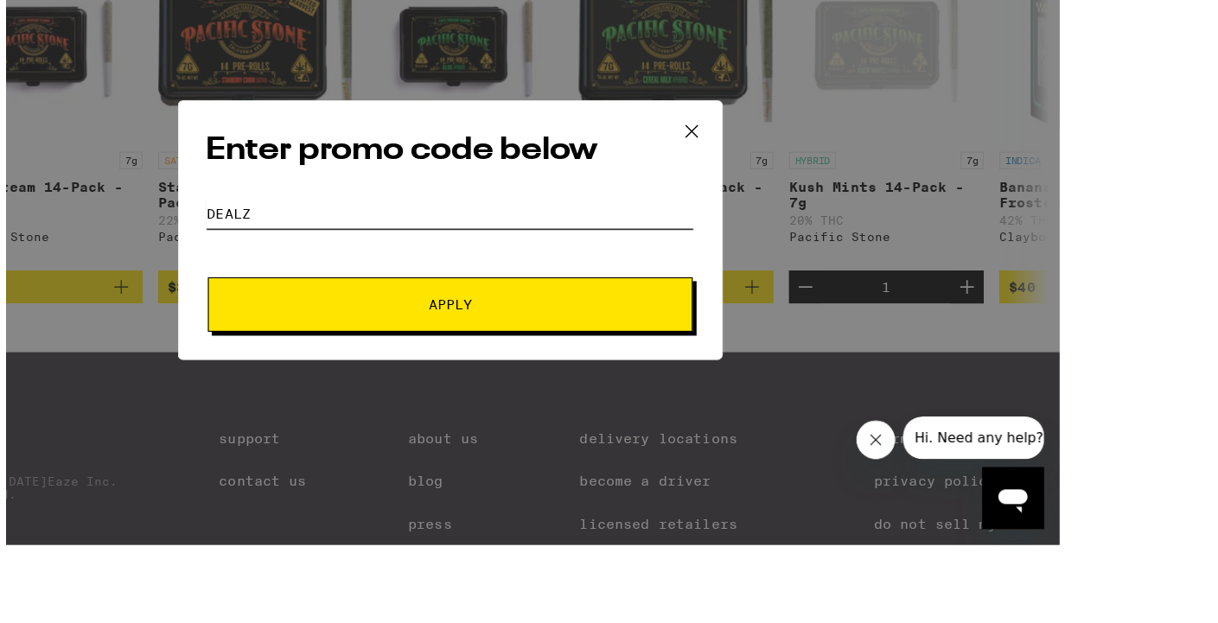
type input "dealz"
click at [462, 322] on button "Apply" at bounding box center [541, 346] width 431 height 48
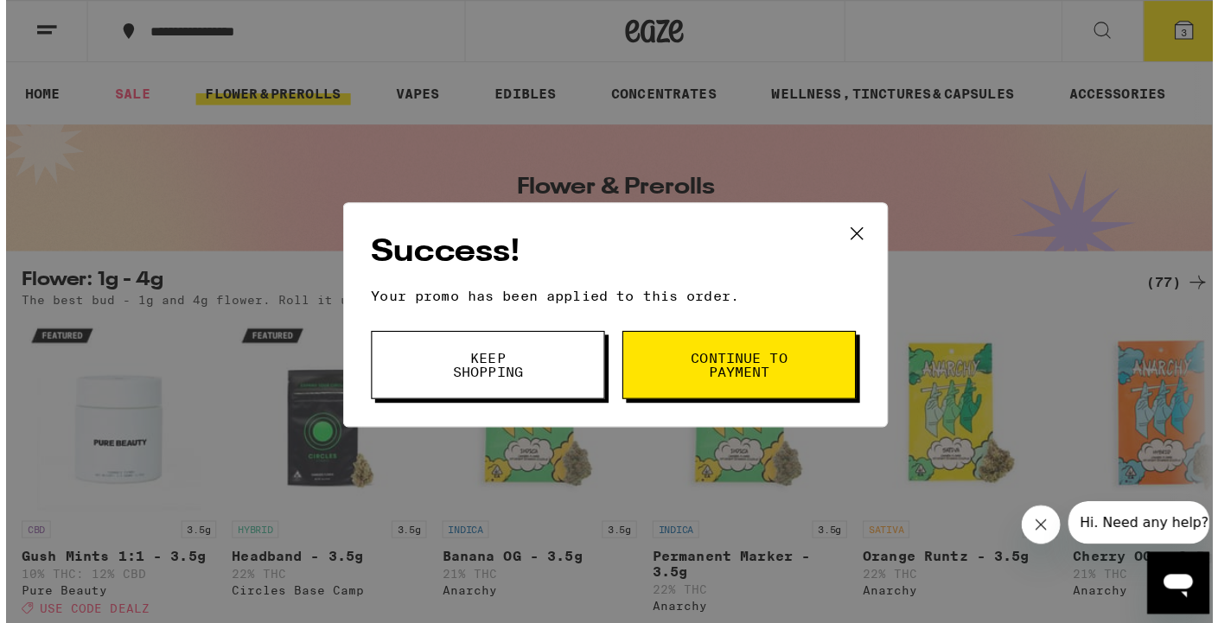
click at [693, 336] on span "Continue to payment" at bounding box center [651, 324] width 88 height 24
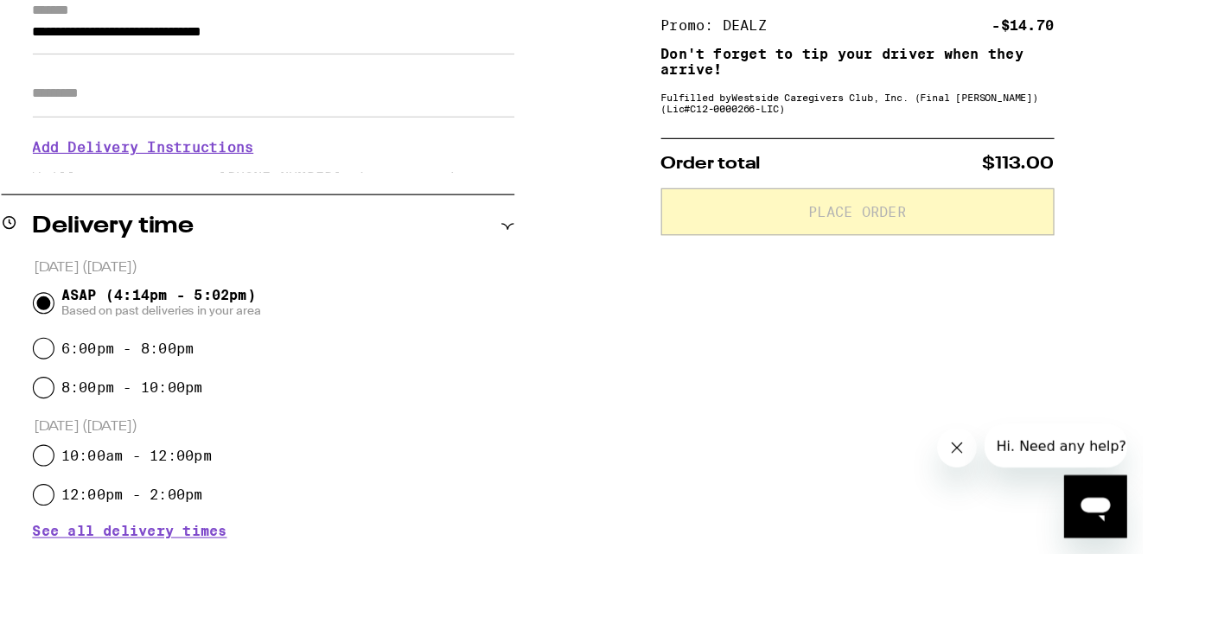
scroll to position [265, 0]
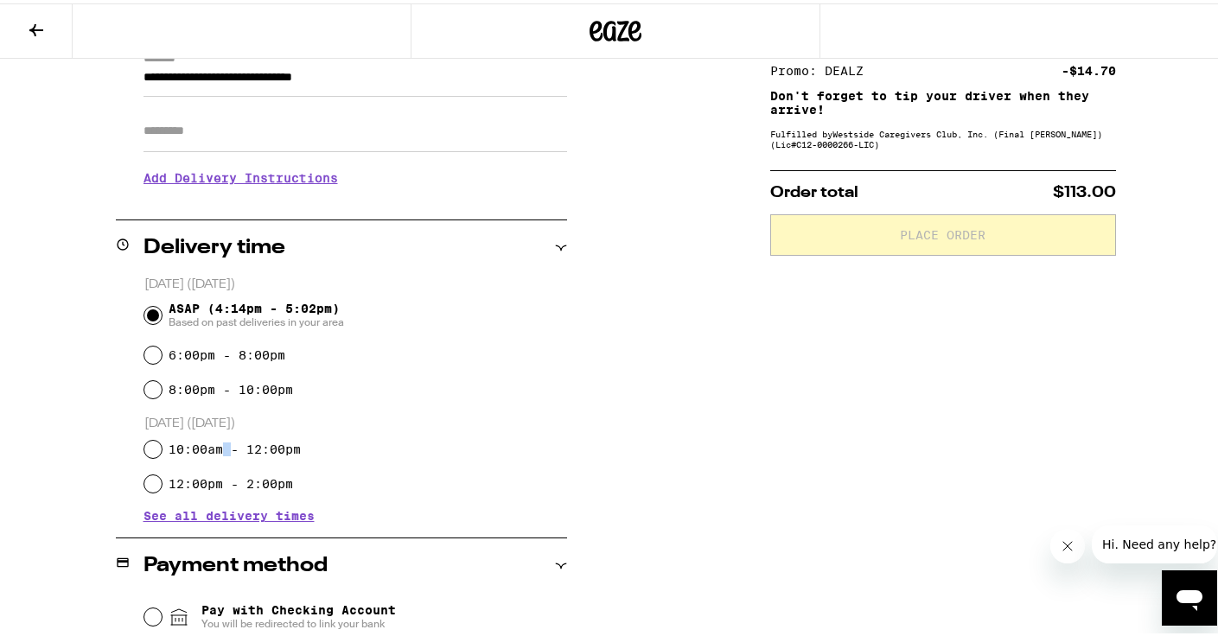
click at [218, 449] on label "10:00am - 12:00pm" at bounding box center [235, 446] width 132 height 14
click at [162, 449] on input "10:00am - 12:00pm" at bounding box center [152, 445] width 17 height 17
radio input "true"
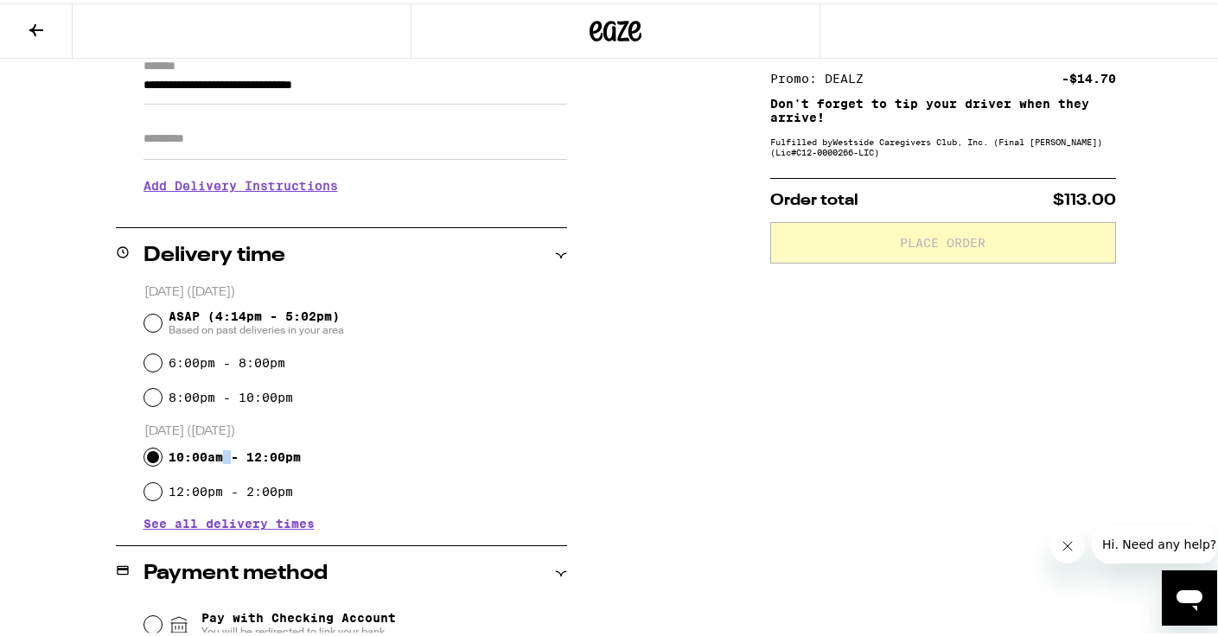
scroll to position [156, 0]
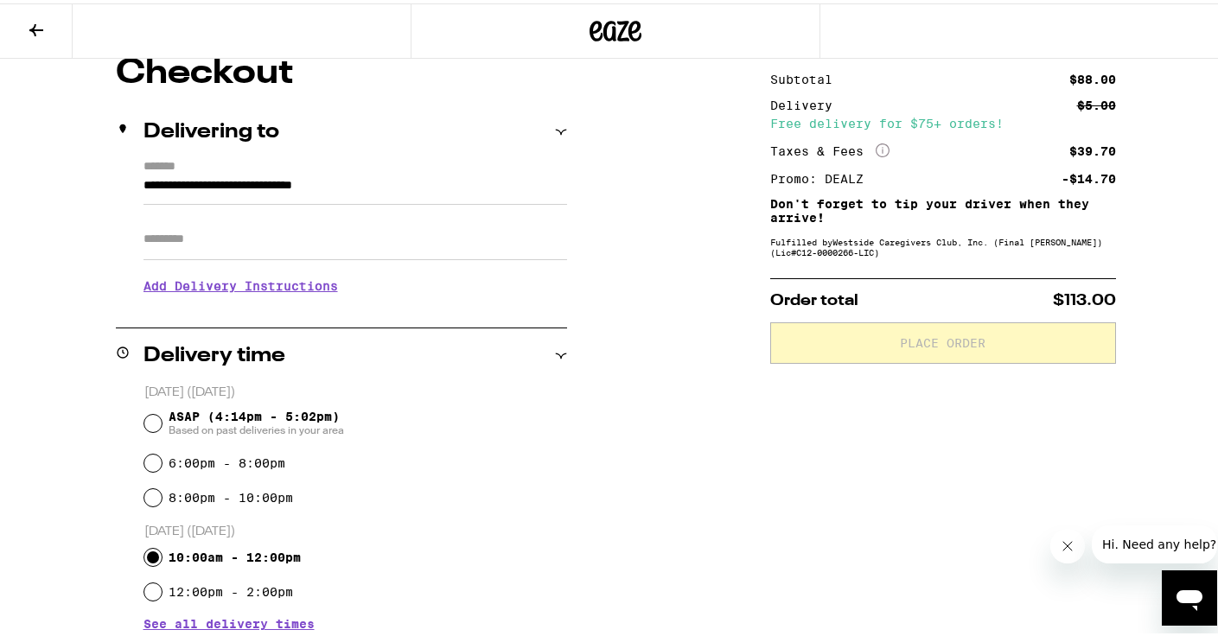
click at [271, 291] on h3 "Add Delivery Instructions" at bounding box center [356, 283] width 424 height 40
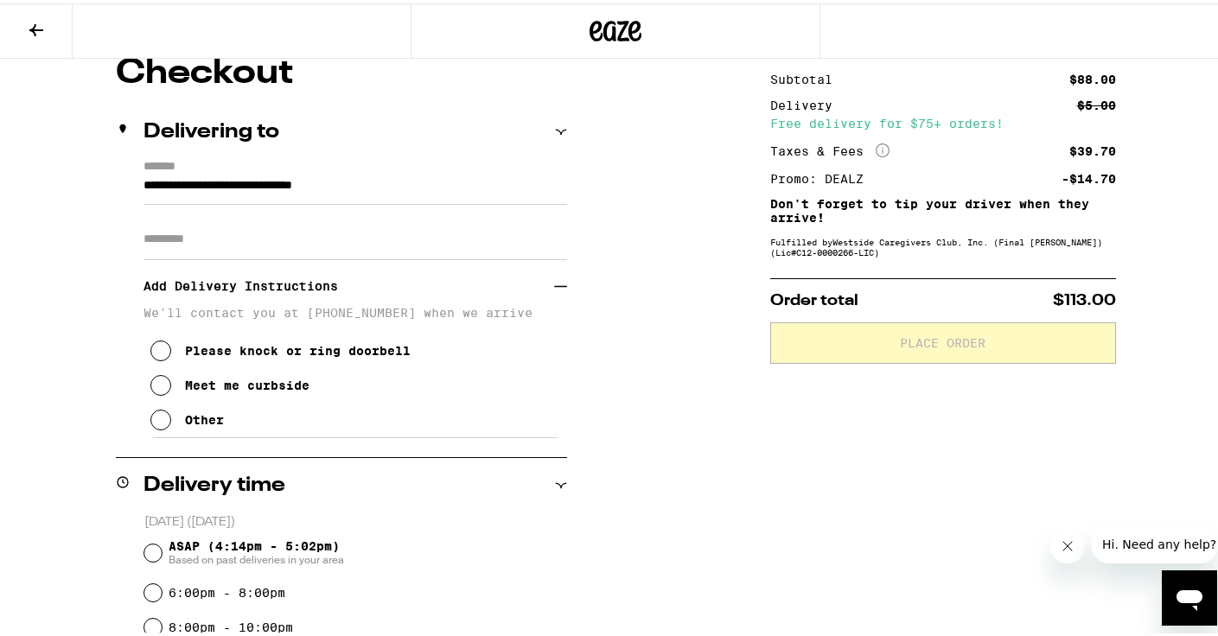
click at [180, 423] on button "Other" at bounding box center [186, 416] width 73 height 35
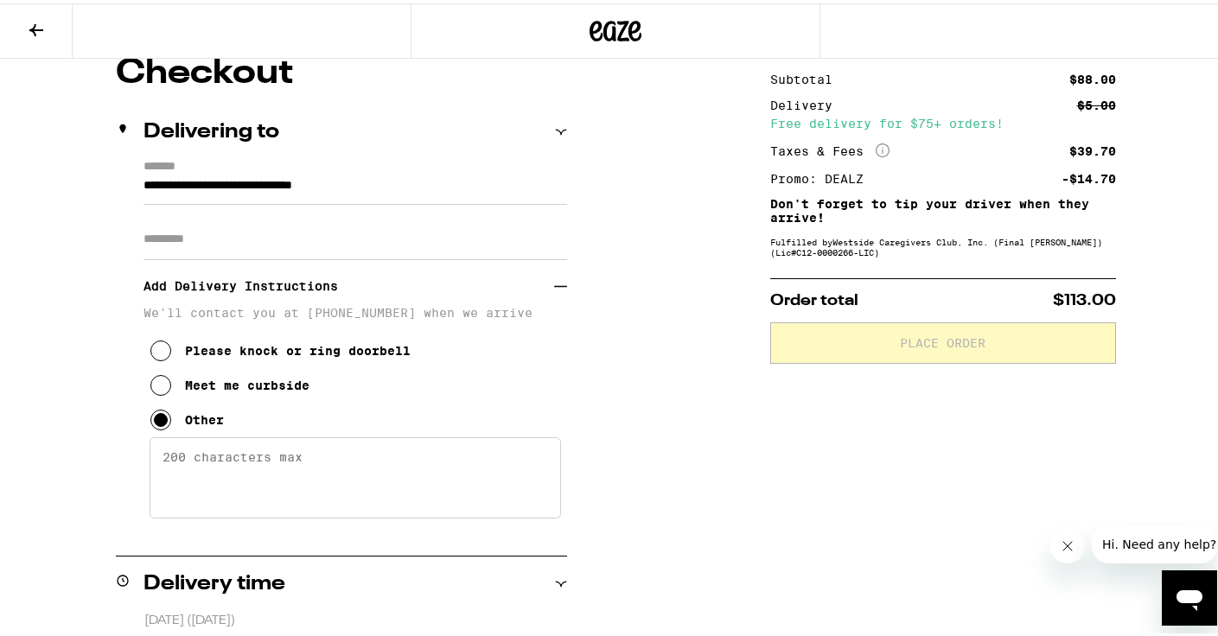
click at [193, 463] on textarea "Enter any other delivery instructions you want driver to know" at bounding box center [356, 474] width 412 height 81
drag, startPoint x: 419, startPoint y: 463, endPoint x: 163, endPoint y: 440, distance: 257.8
click at [163, 440] on div "We'll contact you at [PHONE_NUMBER] when we arrive Please knock or ring doorbel…" at bounding box center [356, 410] width 424 height 215
click at [489, 462] on textarea "No need to drive up the long driveway." at bounding box center [356, 474] width 412 height 81
paste textarea "I can meet you down the driveway."
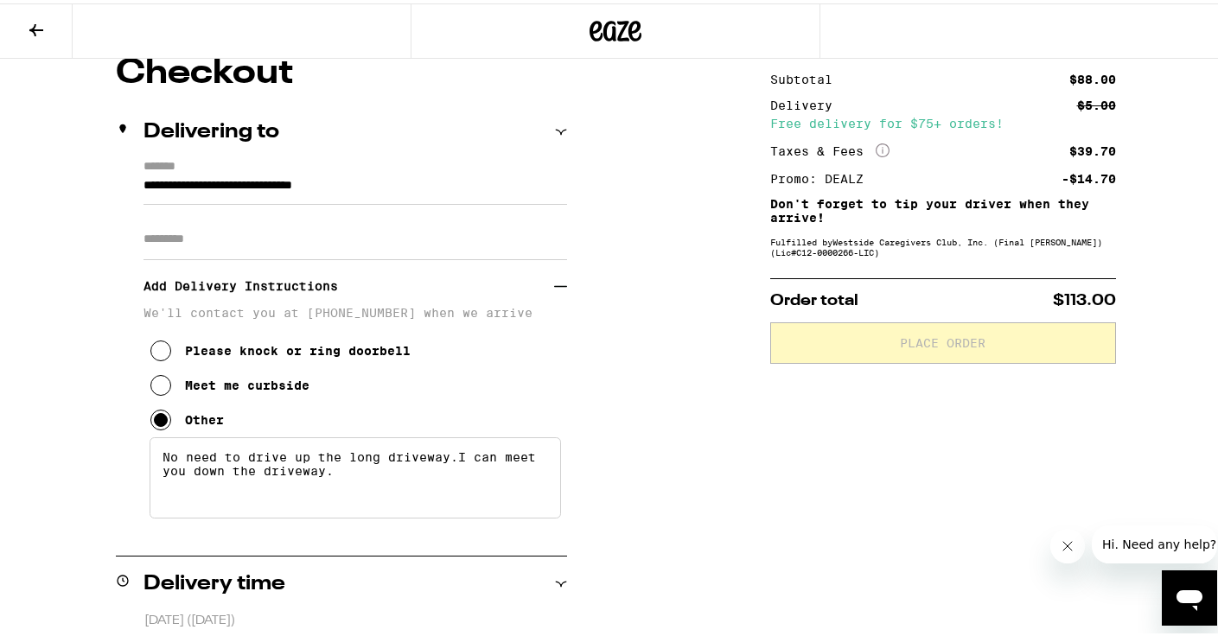
click at [165, 458] on textarea "No need to drive up the long driveway.I can meet you down the driveway." at bounding box center [356, 474] width 412 height 81
click at [457, 463] on textarea "No need to drive up the long driveway.I can meet you down the driveway." at bounding box center [356, 474] width 412 height 81
type textarea "No need to drive up the long driveway. I can meet you down the driveway."
click at [381, 494] on textarea "No need to drive up the long driveway. I can meet you down the driveway." at bounding box center [356, 474] width 412 height 81
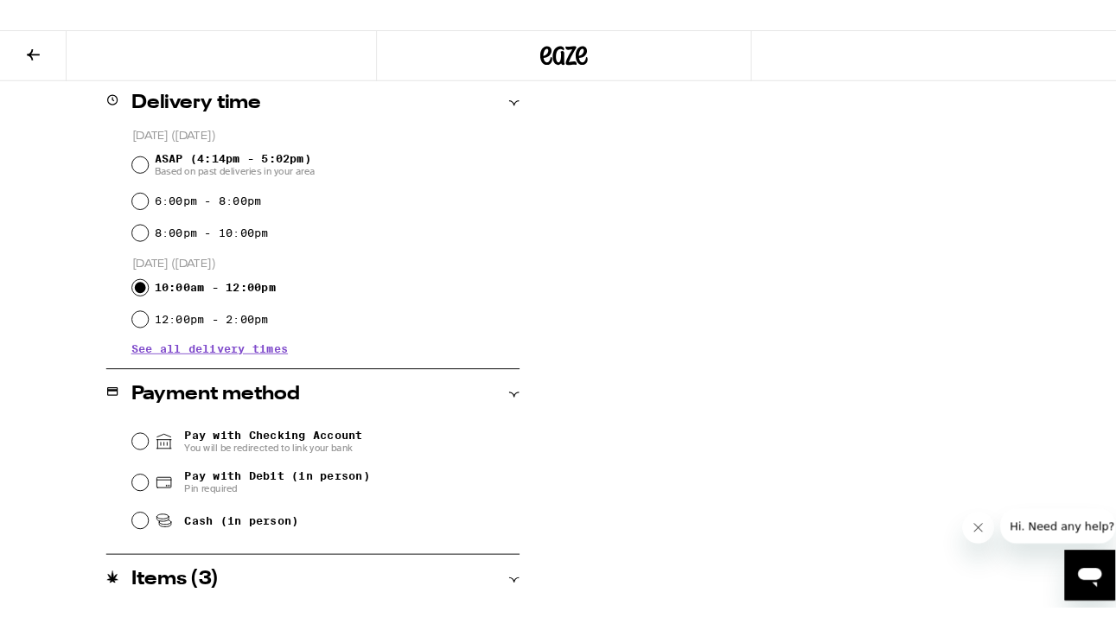
scroll to position [661, 0]
